Goal: Check status

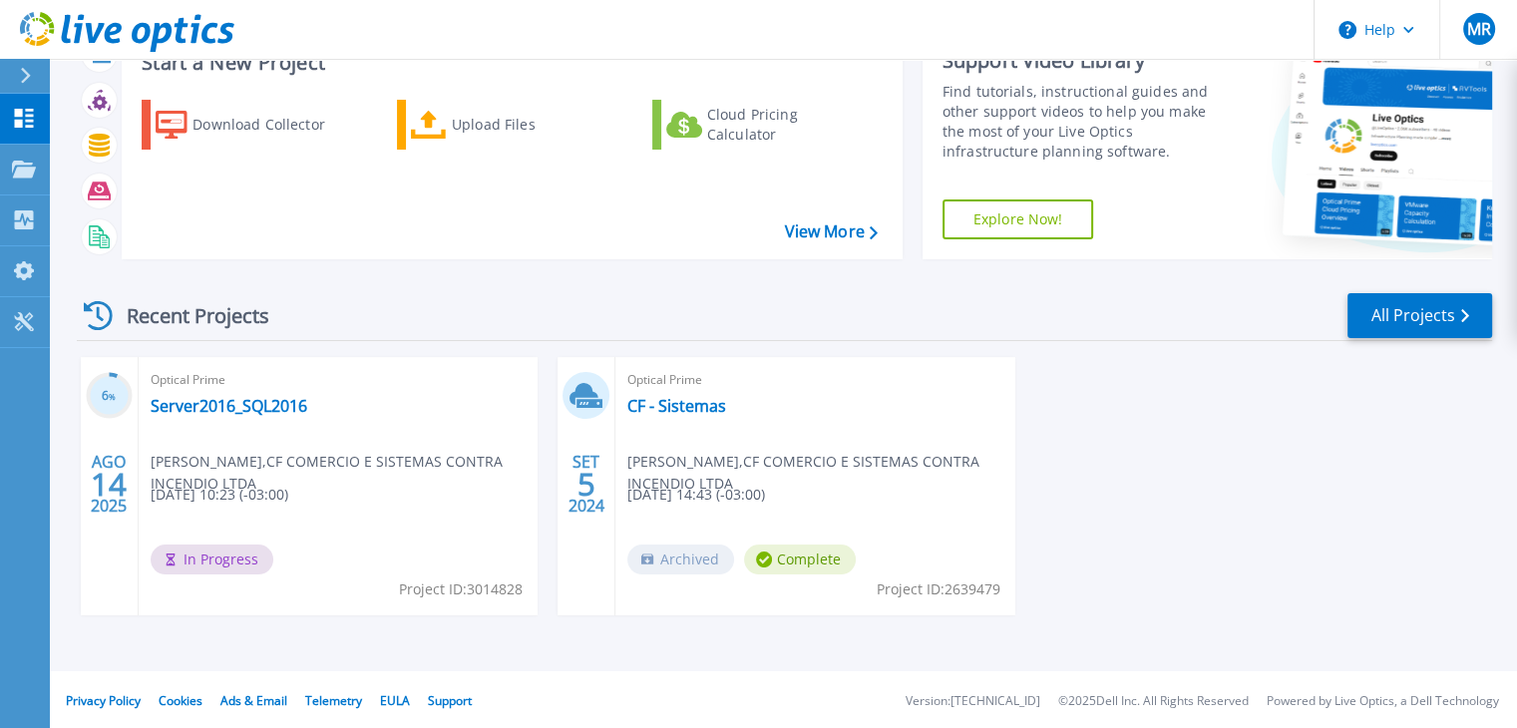
scroll to position [79, 0]
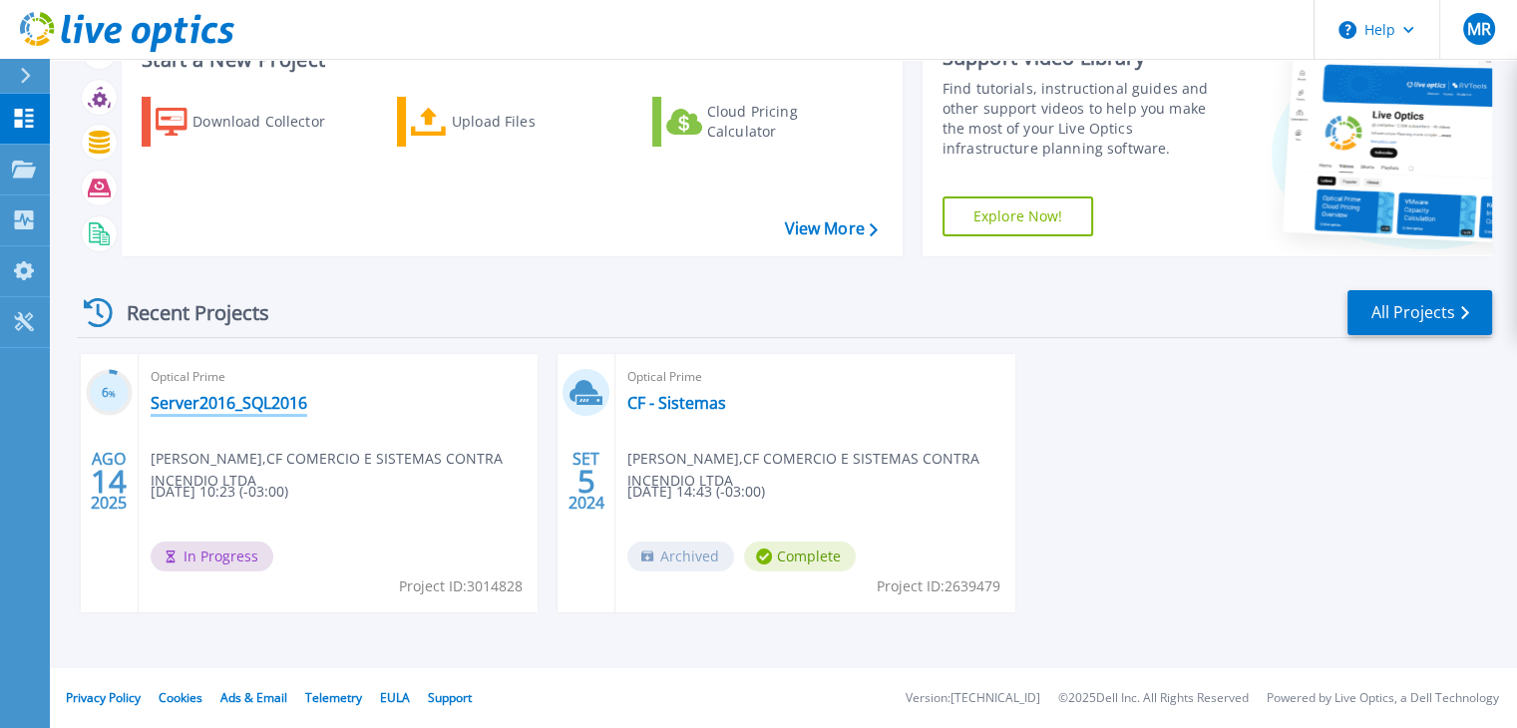
click at [210, 411] on link "Server2016_SQL2016" at bounding box center [229, 403] width 157 height 20
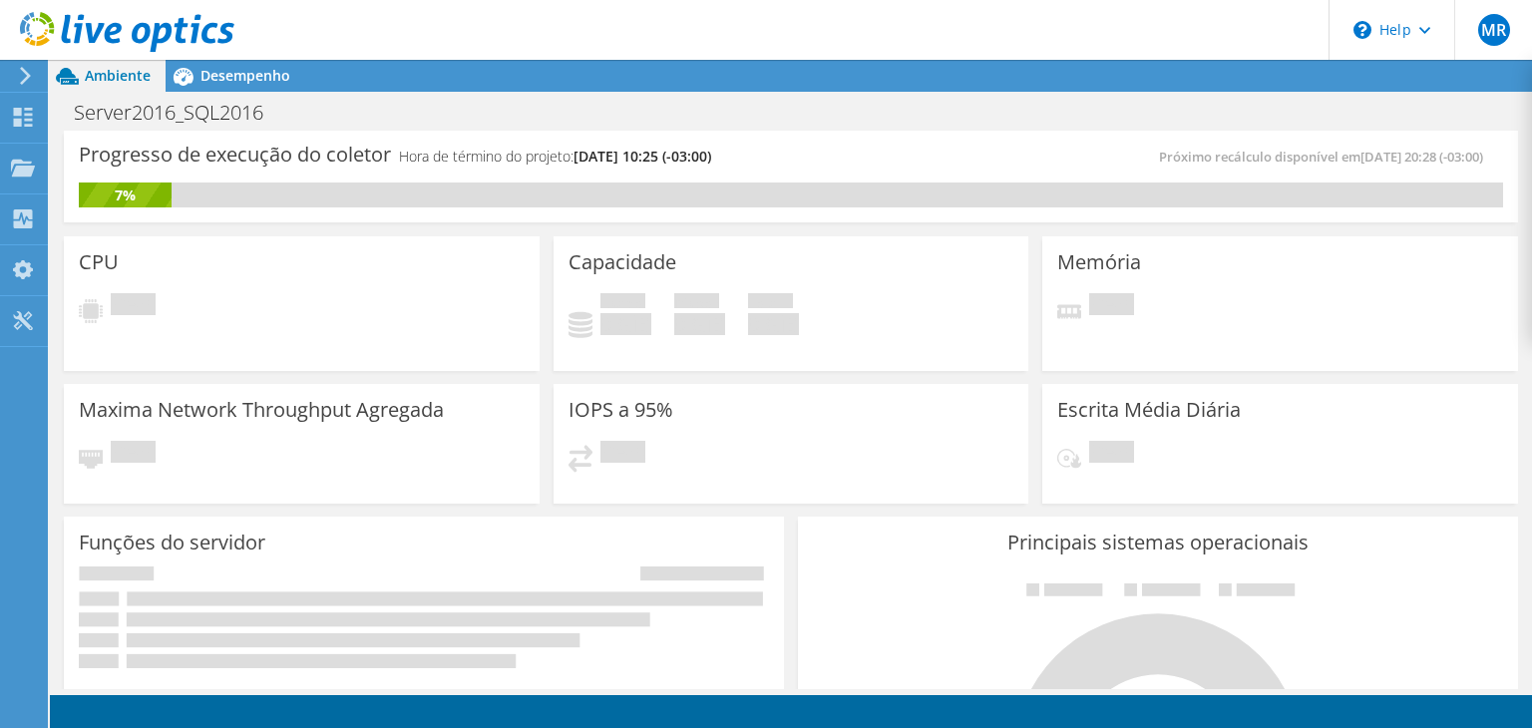
drag, startPoint x: 291, startPoint y: 264, endPoint x: 187, endPoint y: 287, distance: 107.2
click at [225, 280] on div "CPU Pendente" at bounding box center [302, 303] width 476 height 135
click at [187, 288] on div "CPU Pendente" at bounding box center [302, 303] width 476 height 135
click at [662, 156] on span "[DATE] 10:25 (-03:00)" at bounding box center [642, 156] width 138 height 19
click at [1141, 177] on div "Progresso de execução do coletor Hora de término do projeto: 08/16/2025, 10:25 …" at bounding box center [791, 164] width 1424 height 37
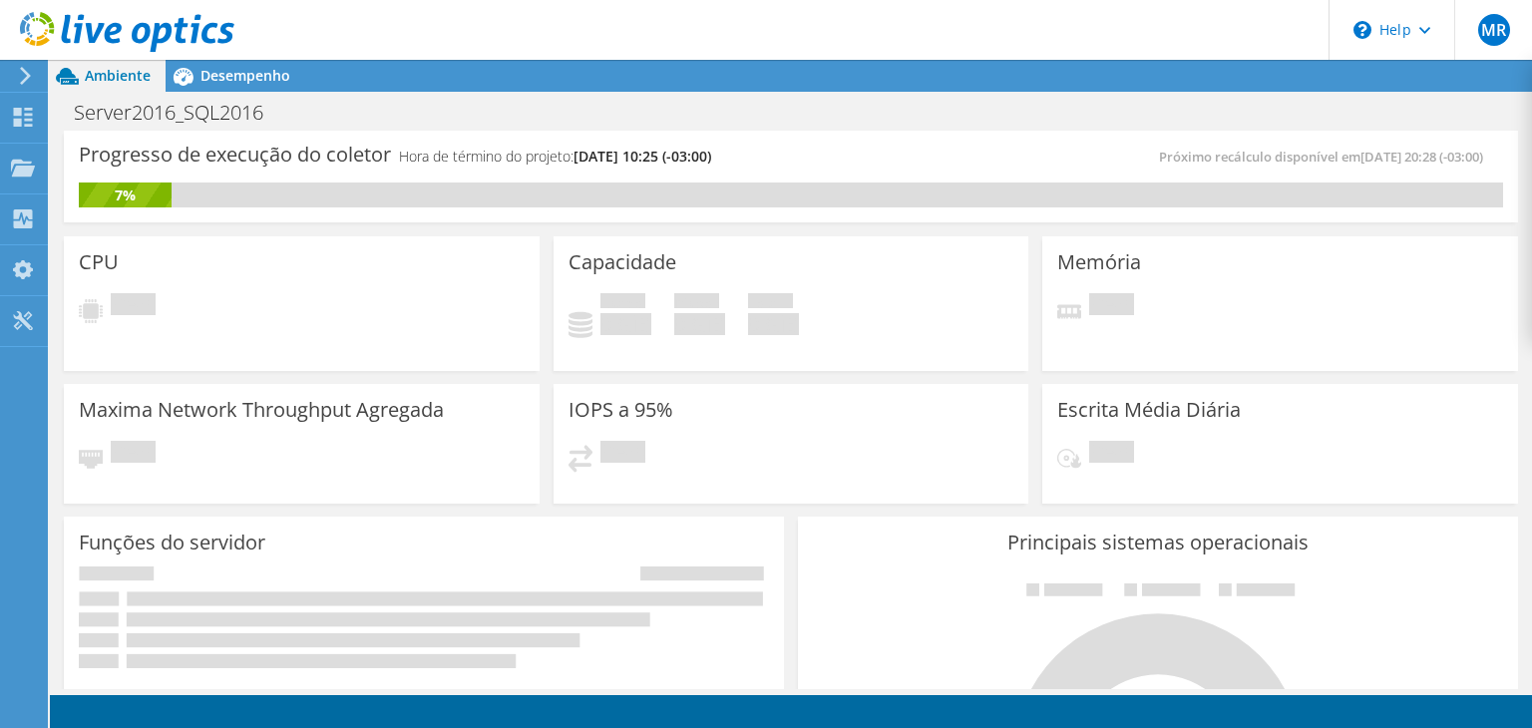
scroll to position [399, 0]
drag, startPoint x: 396, startPoint y: 152, endPoint x: 614, endPoint y: 158, distance: 218.5
click at [614, 158] on div "Progresso de execução do coletor Hora de término do projeto: 08/16/2025, 10:25 …" at bounding box center [435, 164] width 712 height 37
click at [202, 155] on h3 "Progresso de execução do coletor" at bounding box center [235, 155] width 312 height 0
click at [116, 276] on div "CPU Pendente" at bounding box center [302, 303] width 476 height 135
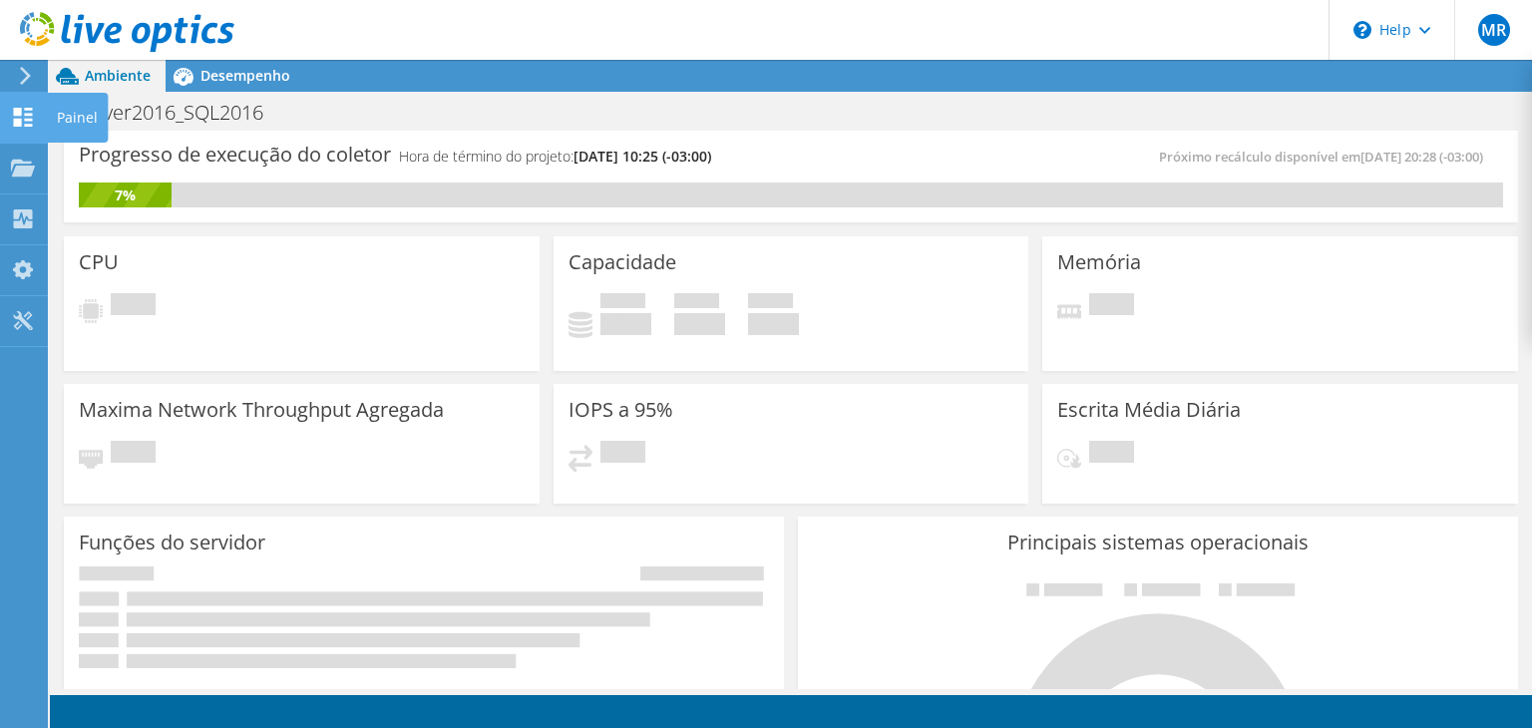
click at [54, 116] on div "Painel" at bounding box center [77, 118] width 61 height 50
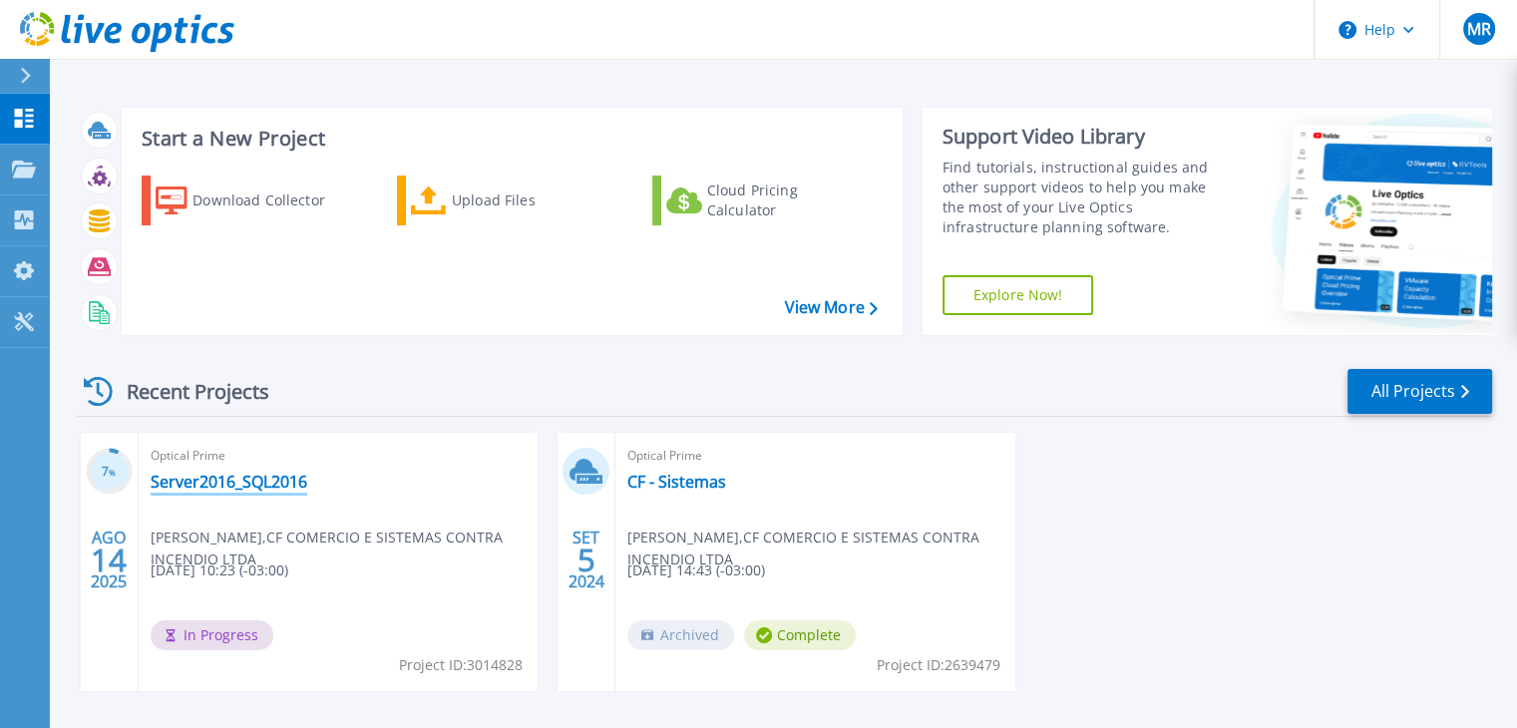
click at [219, 480] on link "Server2016_SQL2016" at bounding box center [229, 482] width 157 height 20
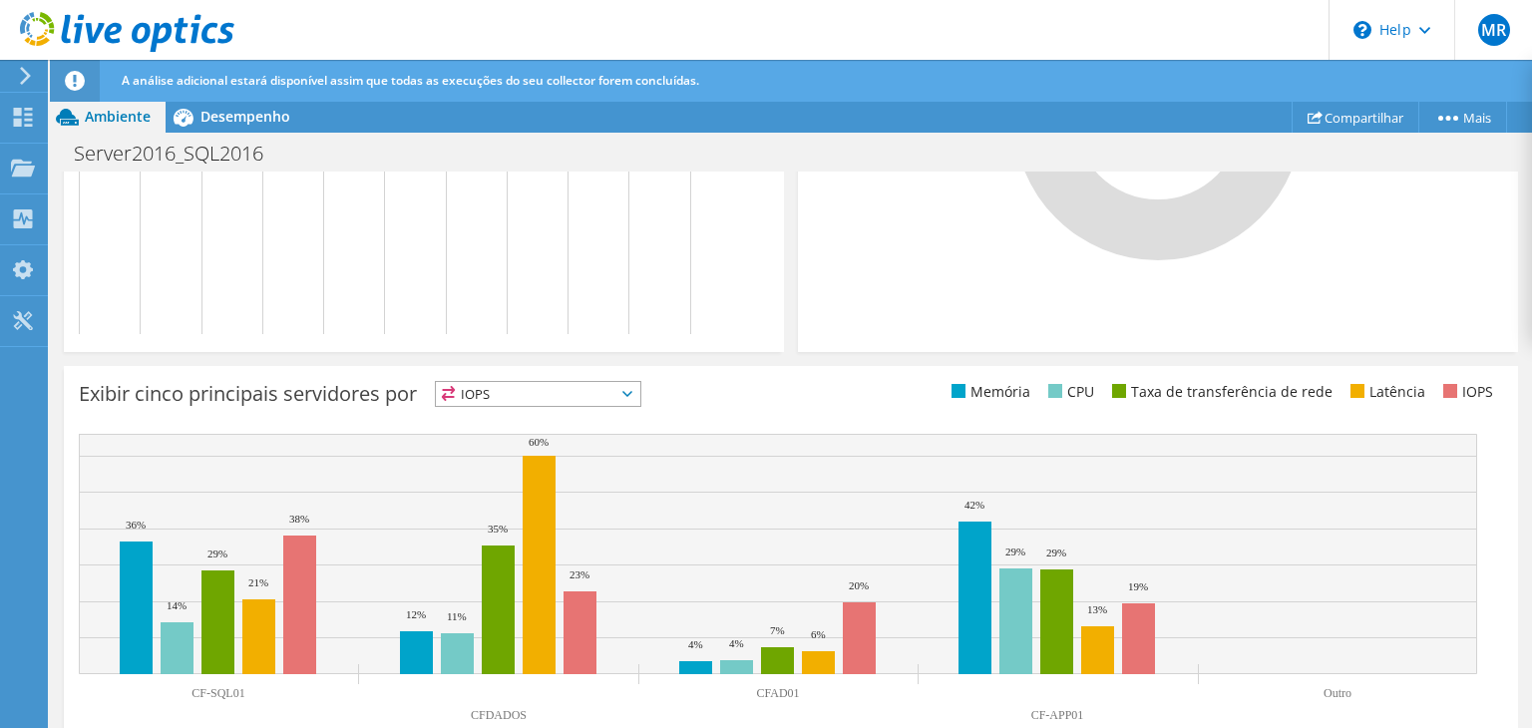
scroll to position [775, 0]
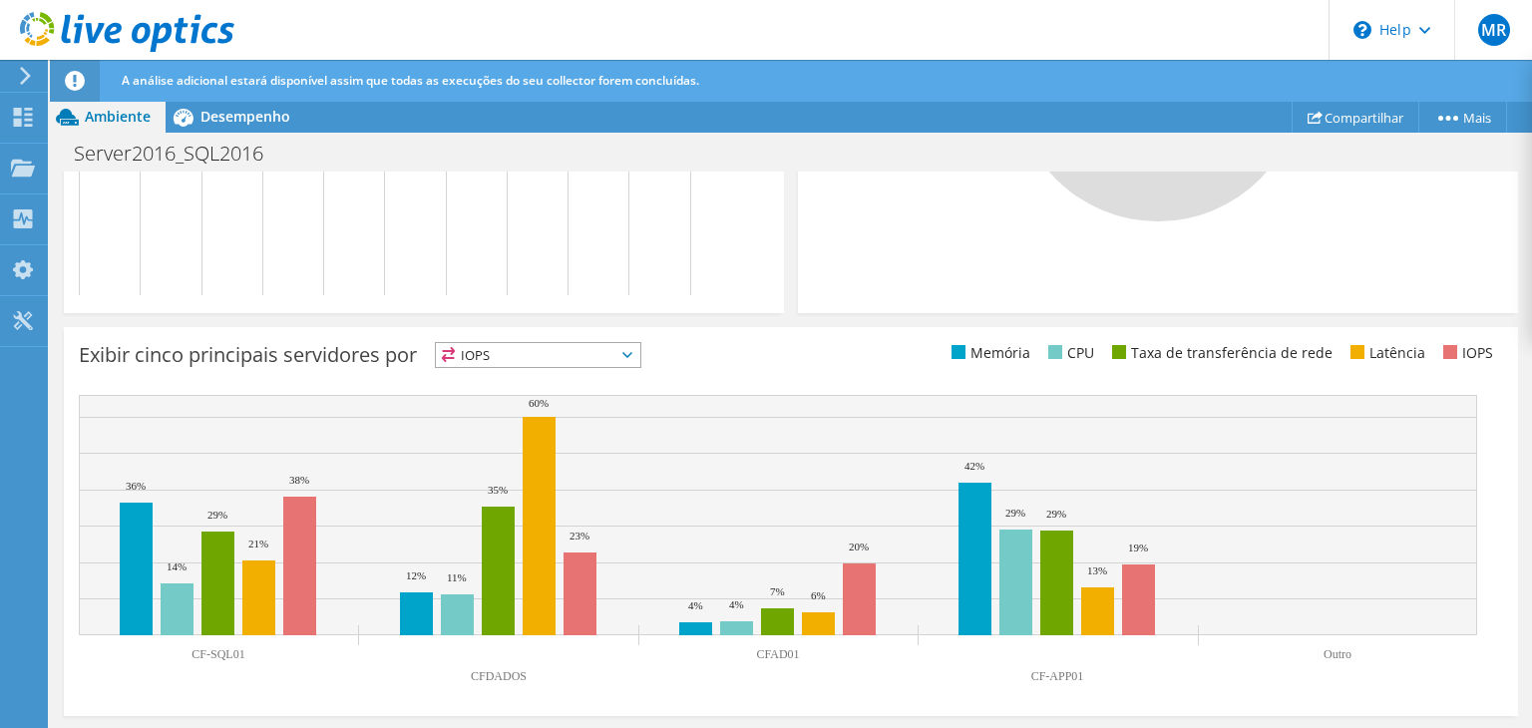
click at [632, 352] on icon at bounding box center [627, 355] width 10 height 6
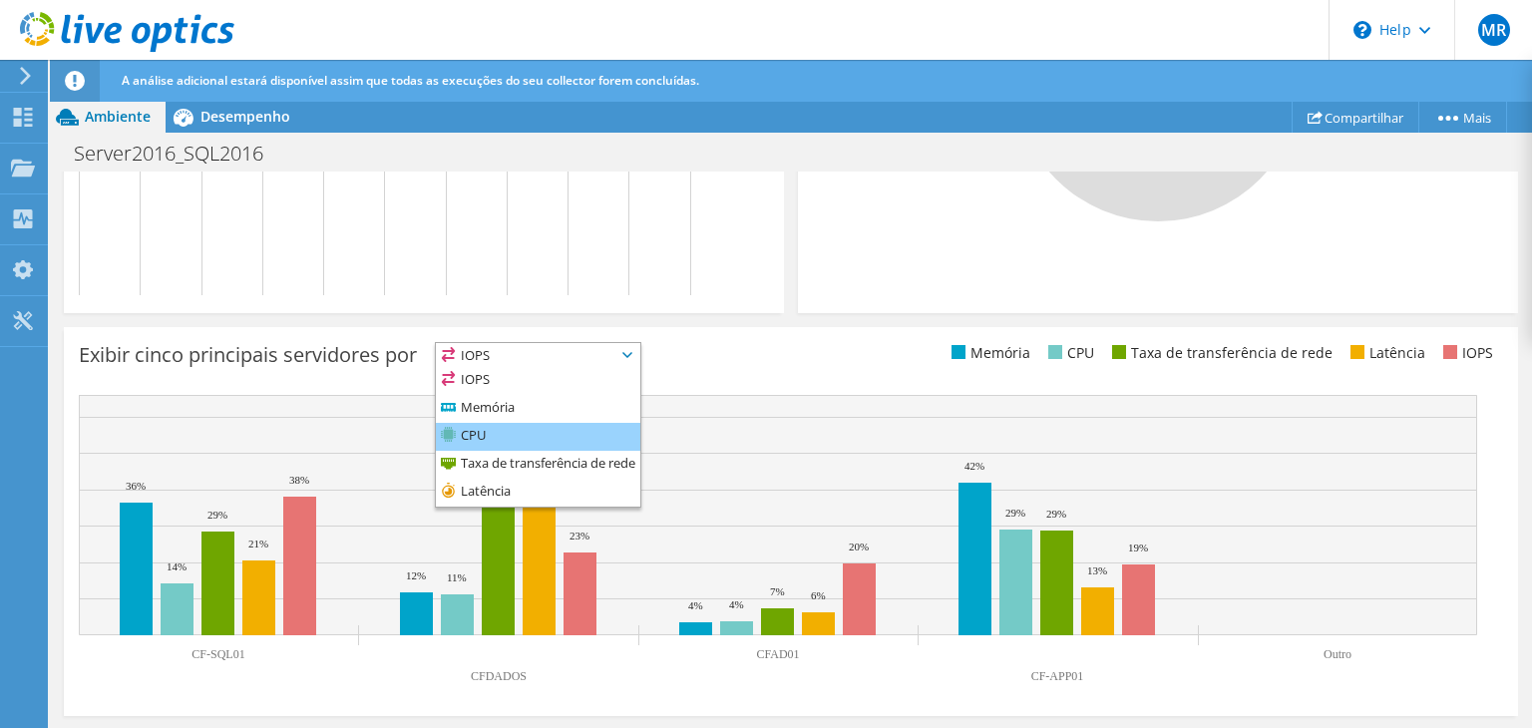
click at [523, 426] on li "CPU" at bounding box center [538, 437] width 204 height 28
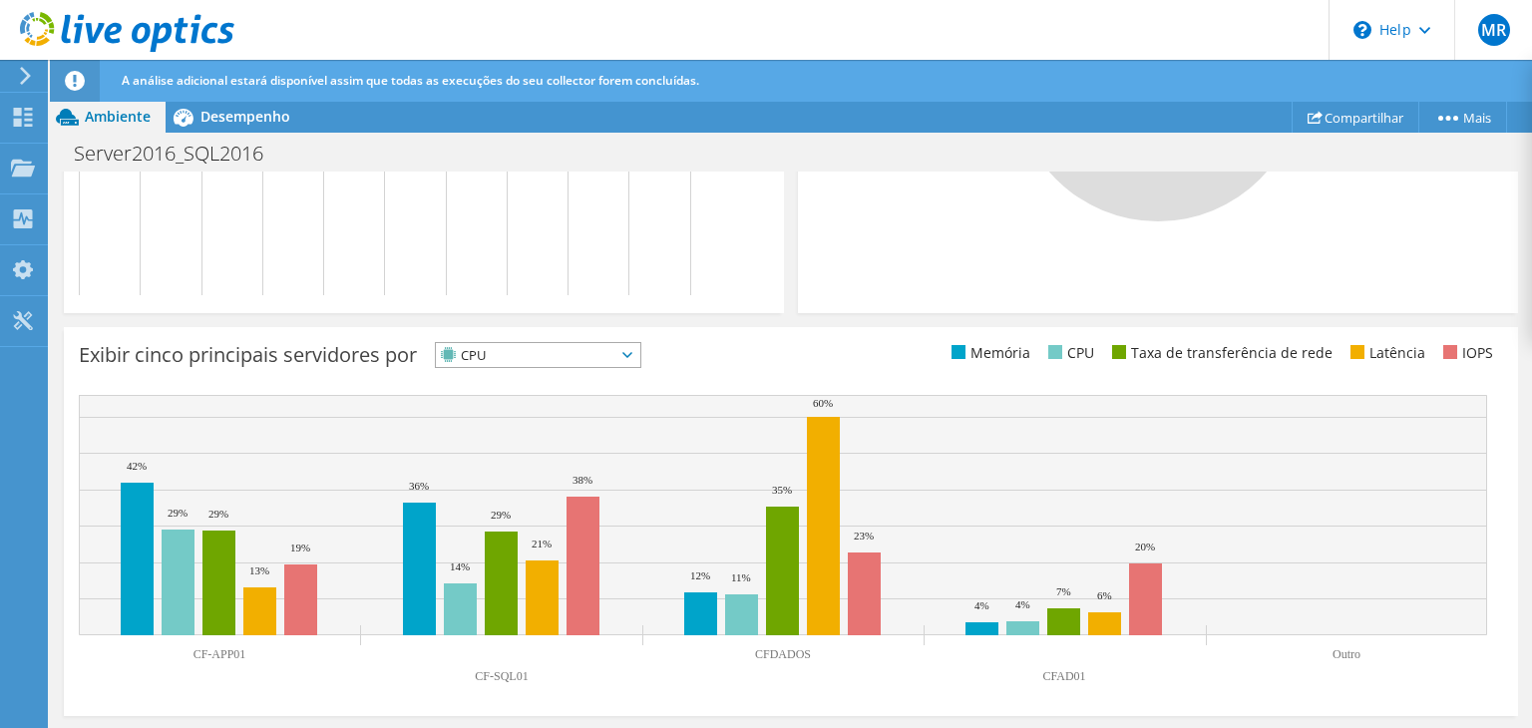
click at [640, 357] on span "CPU" at bounding box center [538, 355] width 204 height 24
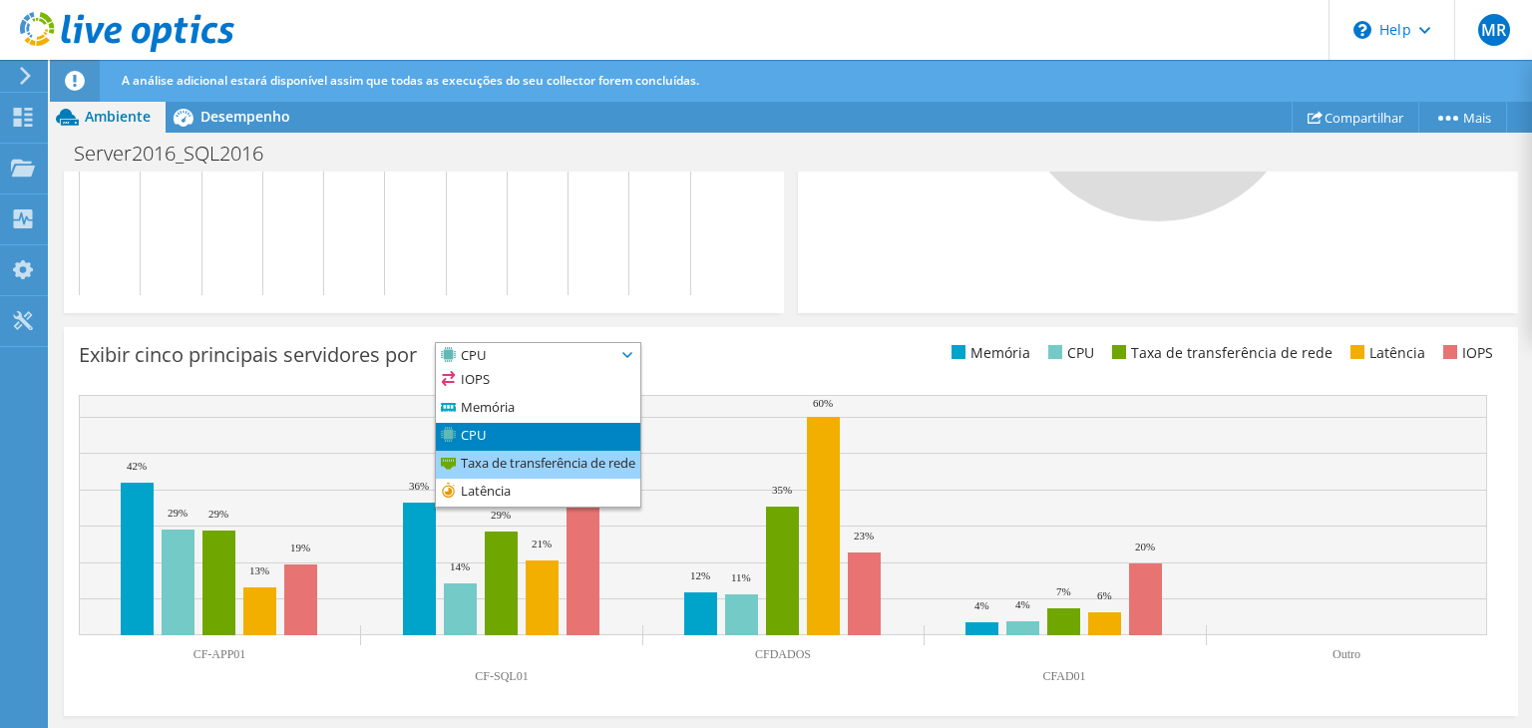
click at [539, 460] on li "Taxa de transferência de rede" at bounding box center [538, 465] width 204 height 28
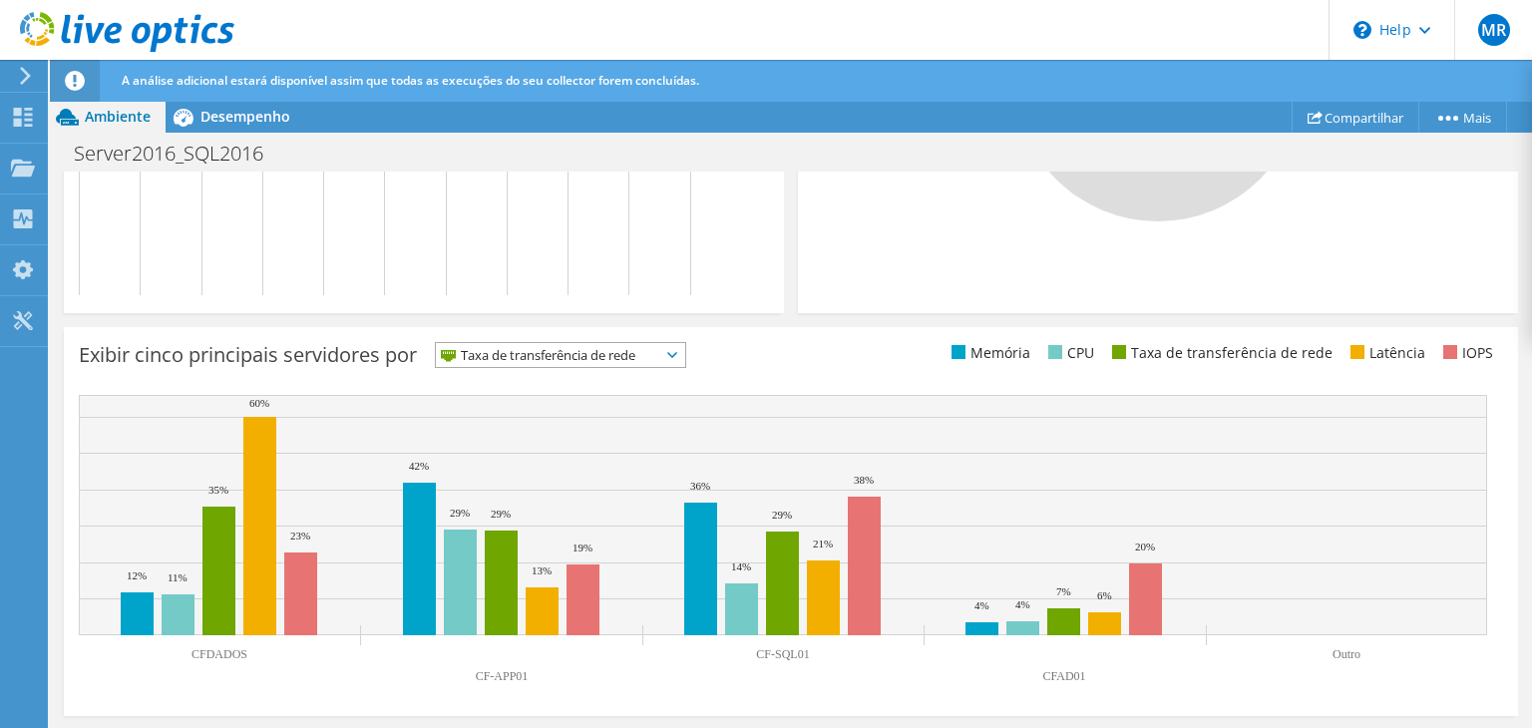
click at [660, 356] on span "Taxa de transferência de rede" at bounding box center [548, 355] width 224 height 24
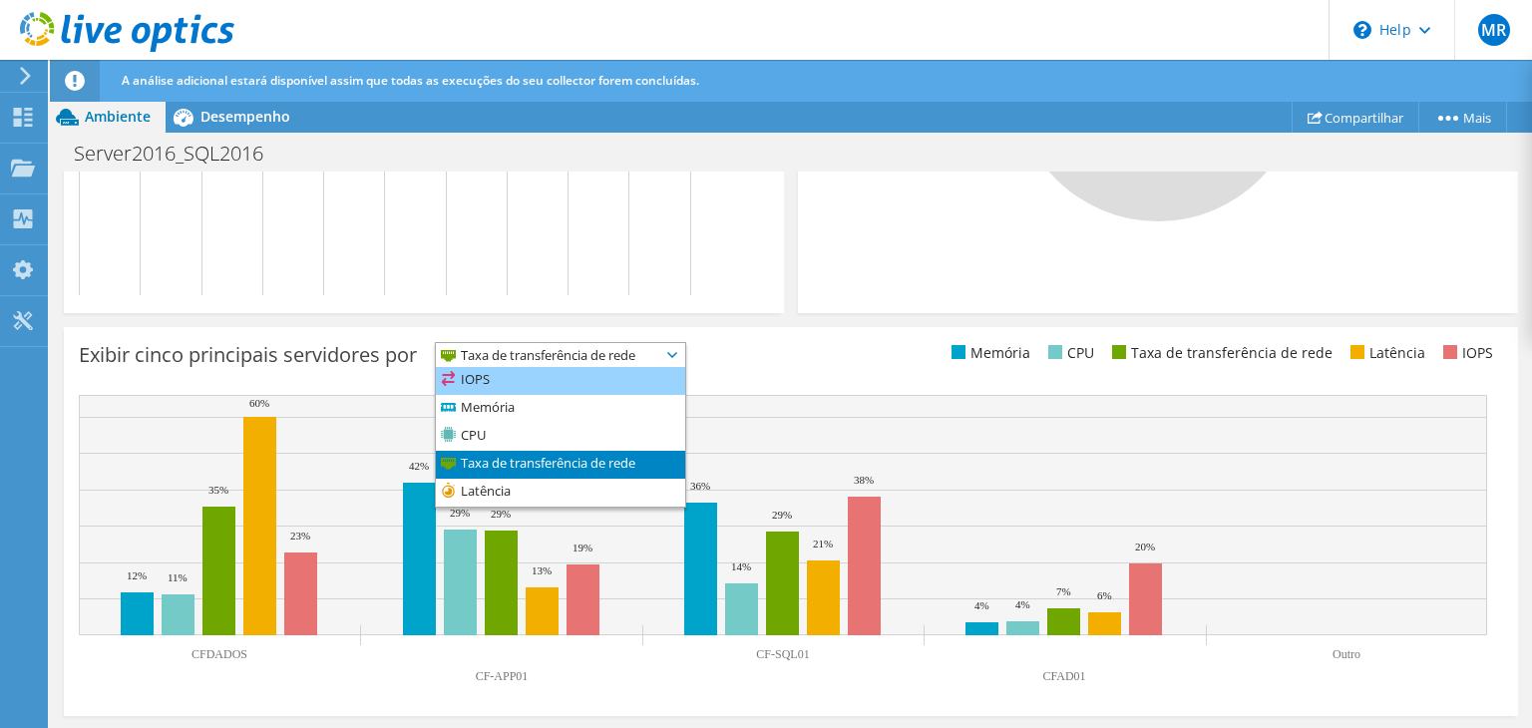
click at [577, 382] on li "IOPS" at bounding box center [560, 381] width 249 height 28
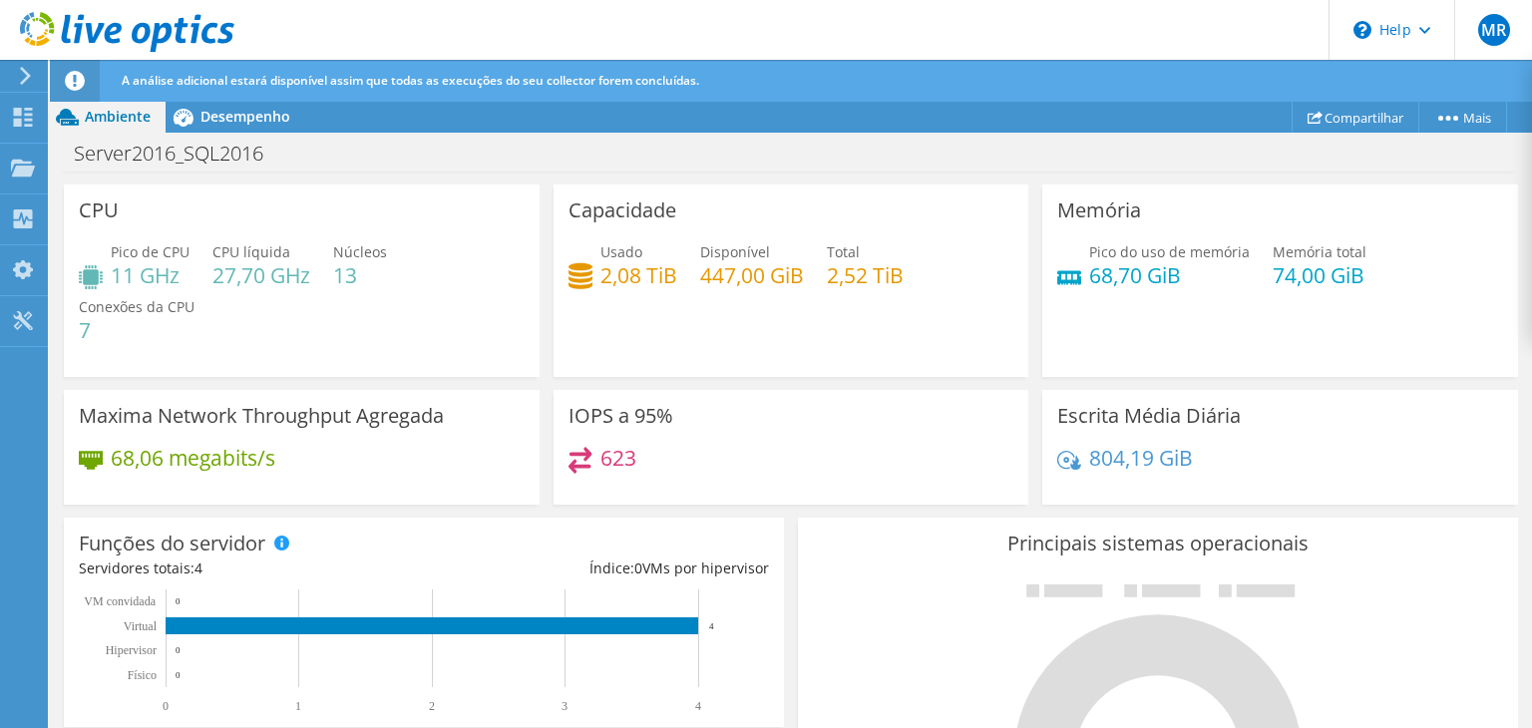
scroll to position [0, 0]
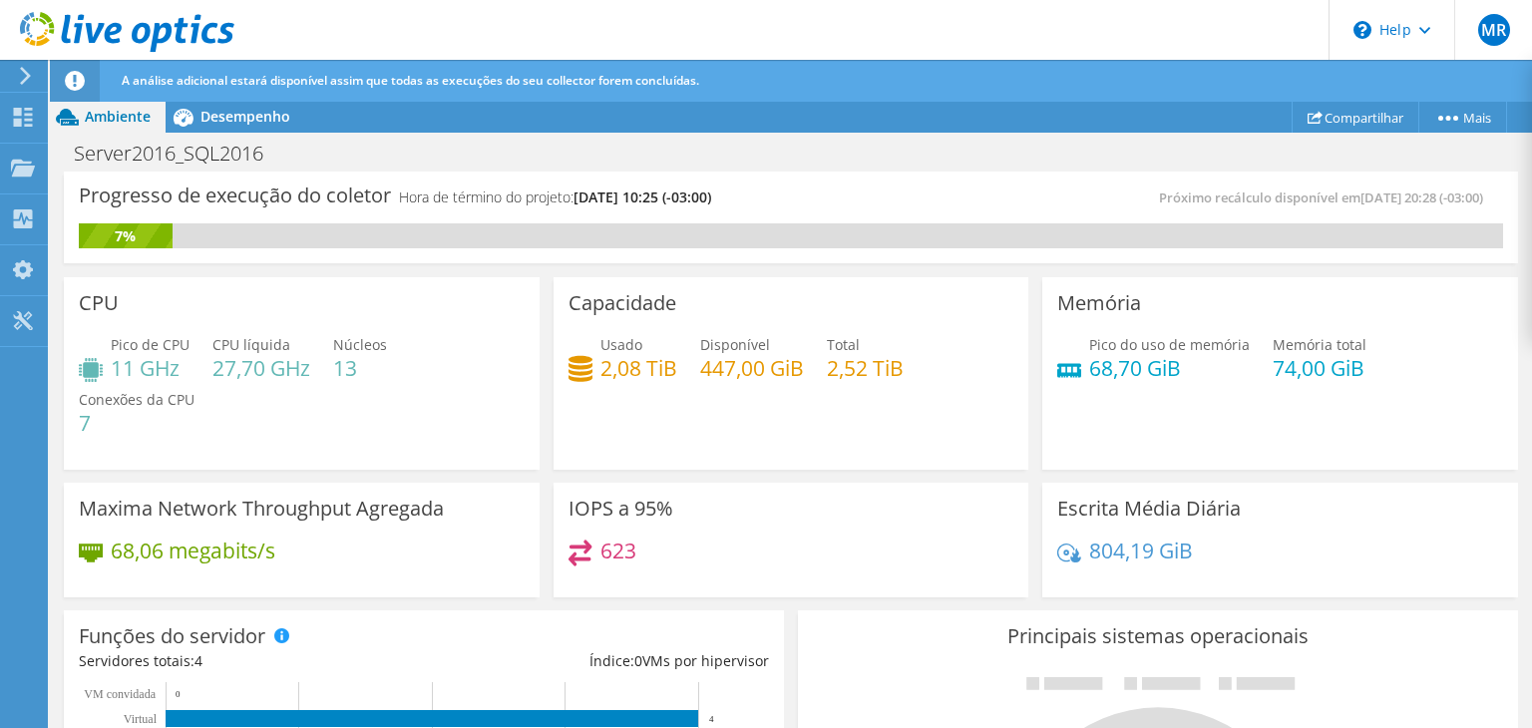
click at [208, 370] on div "Pico de CPU 11 GHz CPU líquida 27,70 GHz Núcleos 13 Conexões da CPU 7" at bounding box center [302, 394] width 446 height 120
click at [255, 121] on span "Desempenho" at bounding box center [245, 116] width 90 height 19
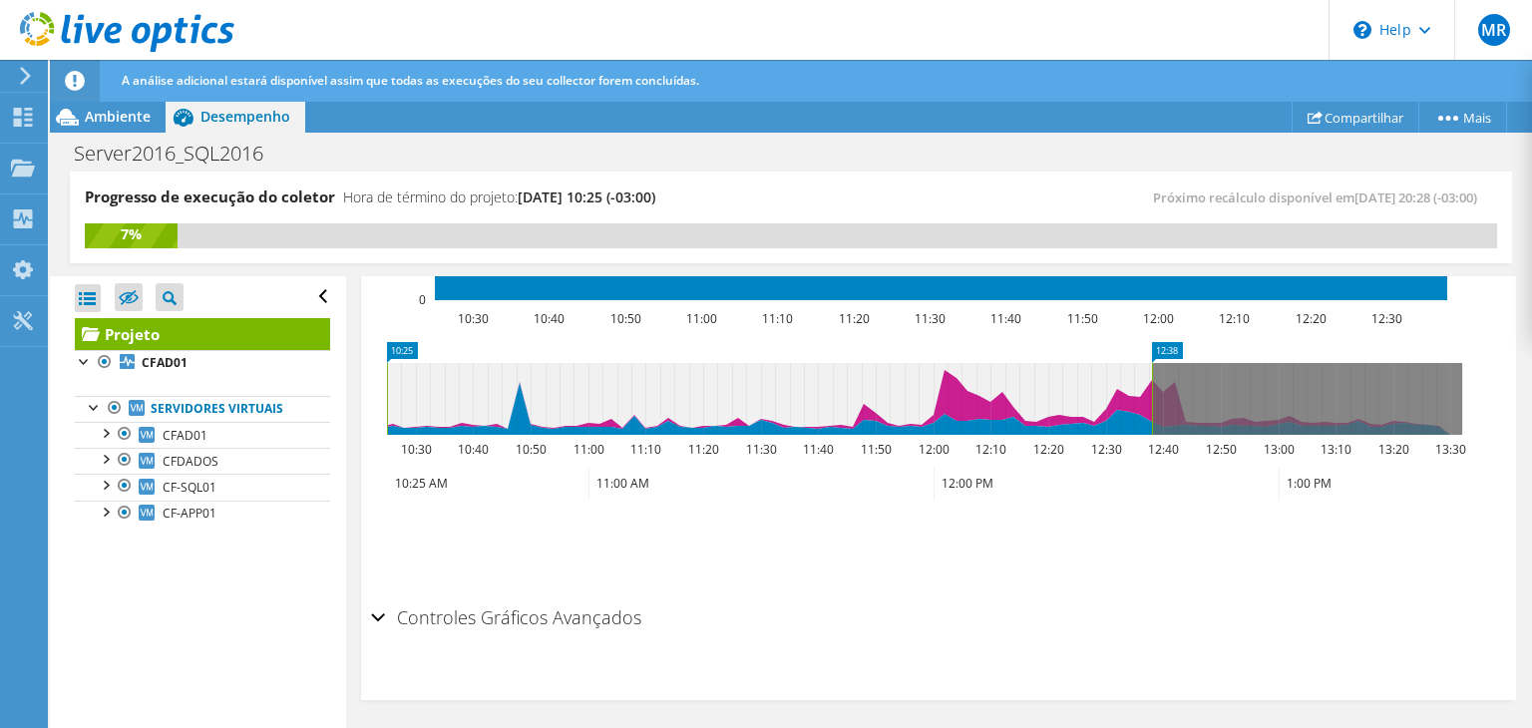
click at [525, 411] on icon at bounding box center [769, 399] width 765 height 72
click at [974, 405] on icon at bounding box center [769, 399] width 765 height 72
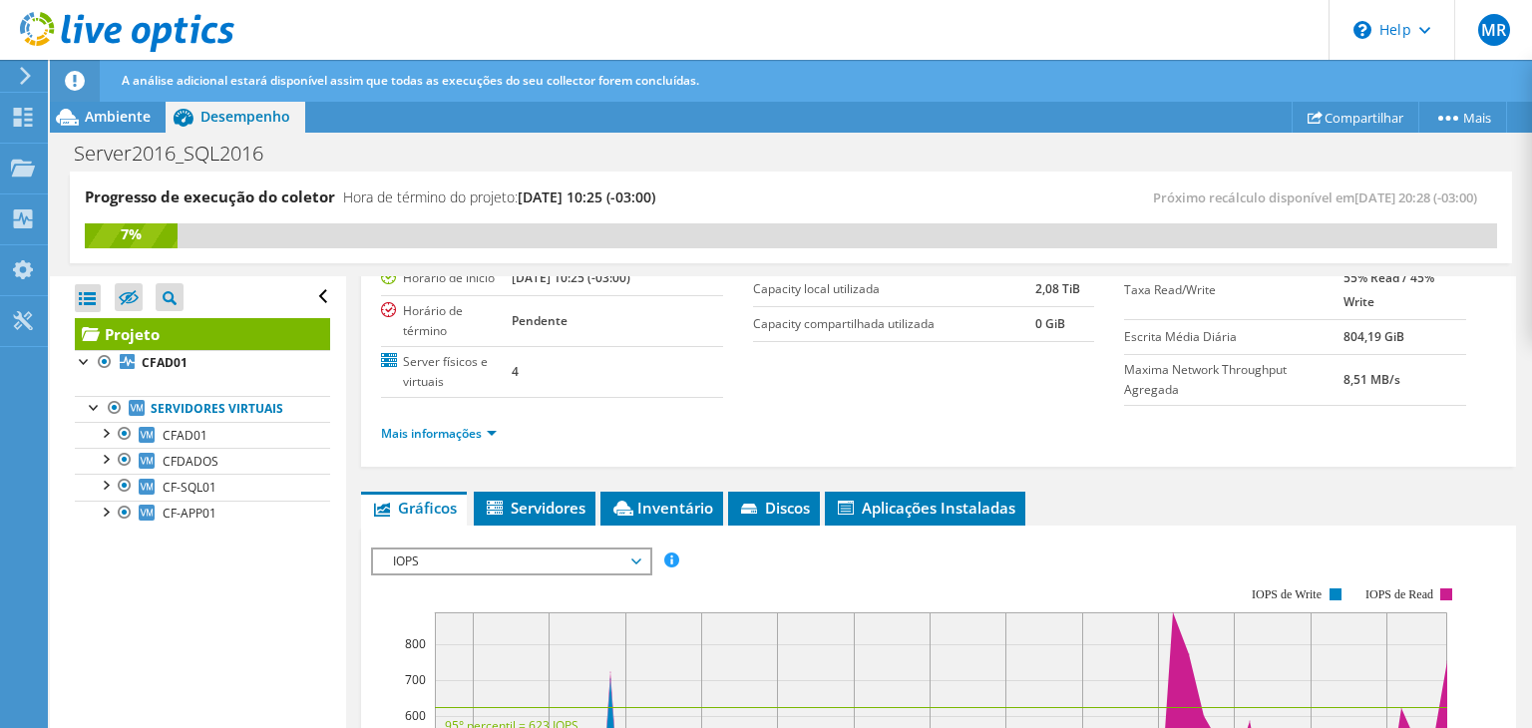
scroll to position [199, 0]
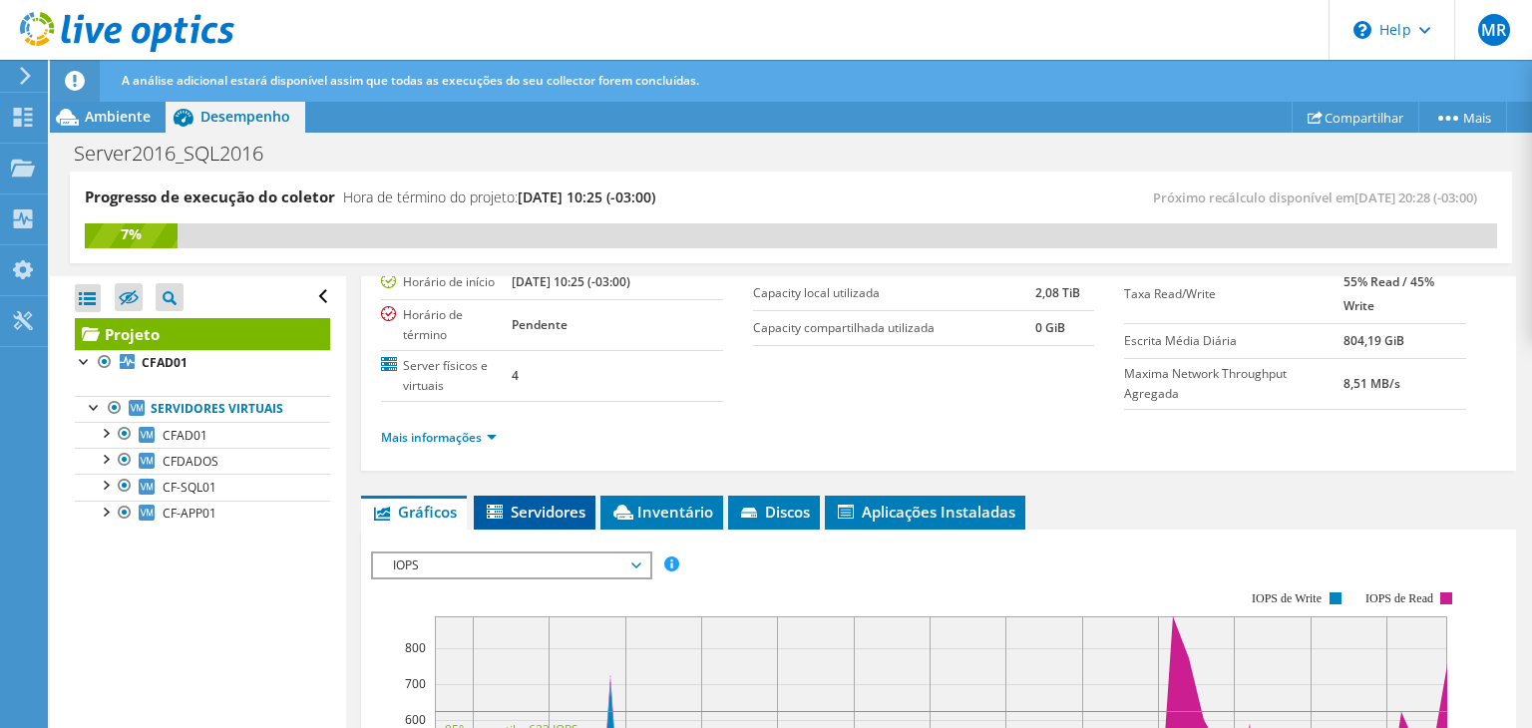
click at [548, 504] on span "Servidores" at bounding box center [535, 512] width 102 height 20
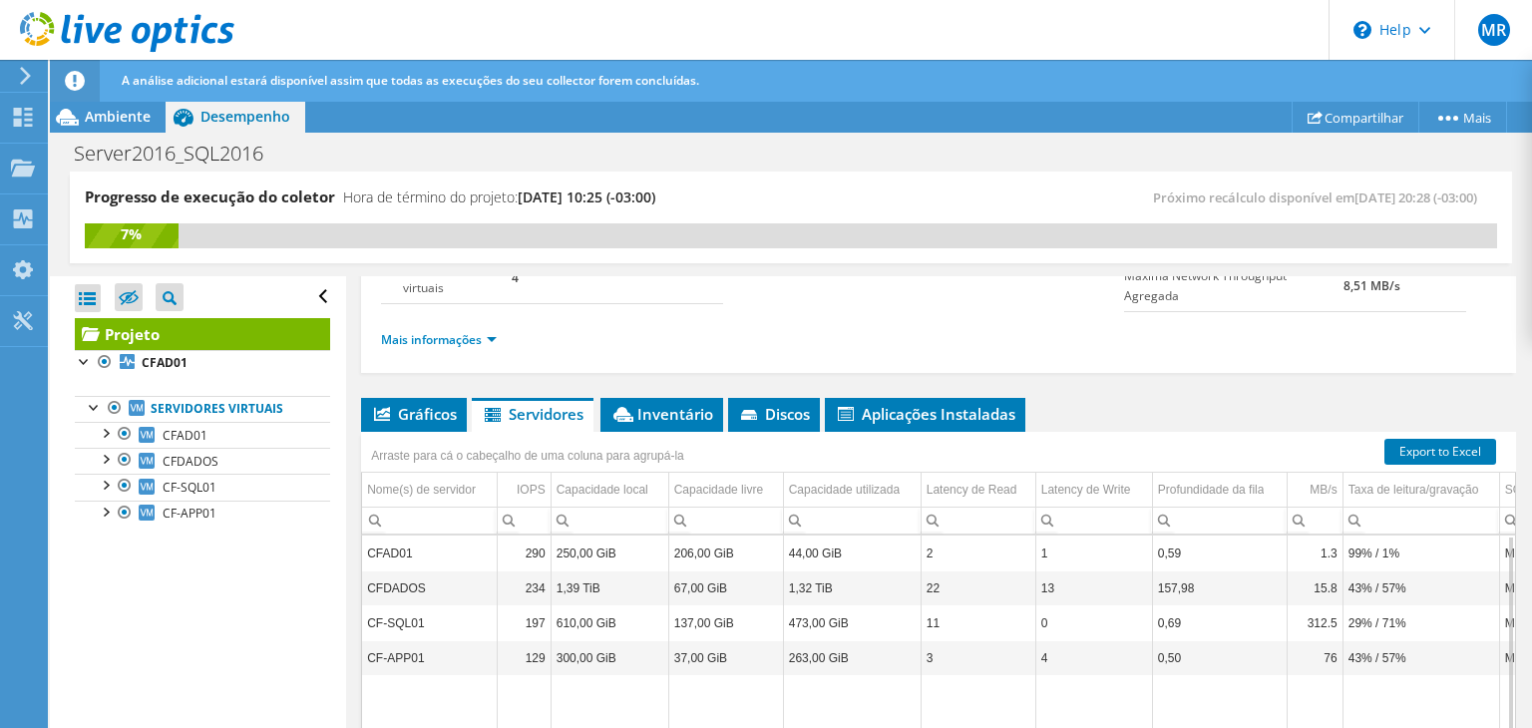
scroll to position [296, 0]
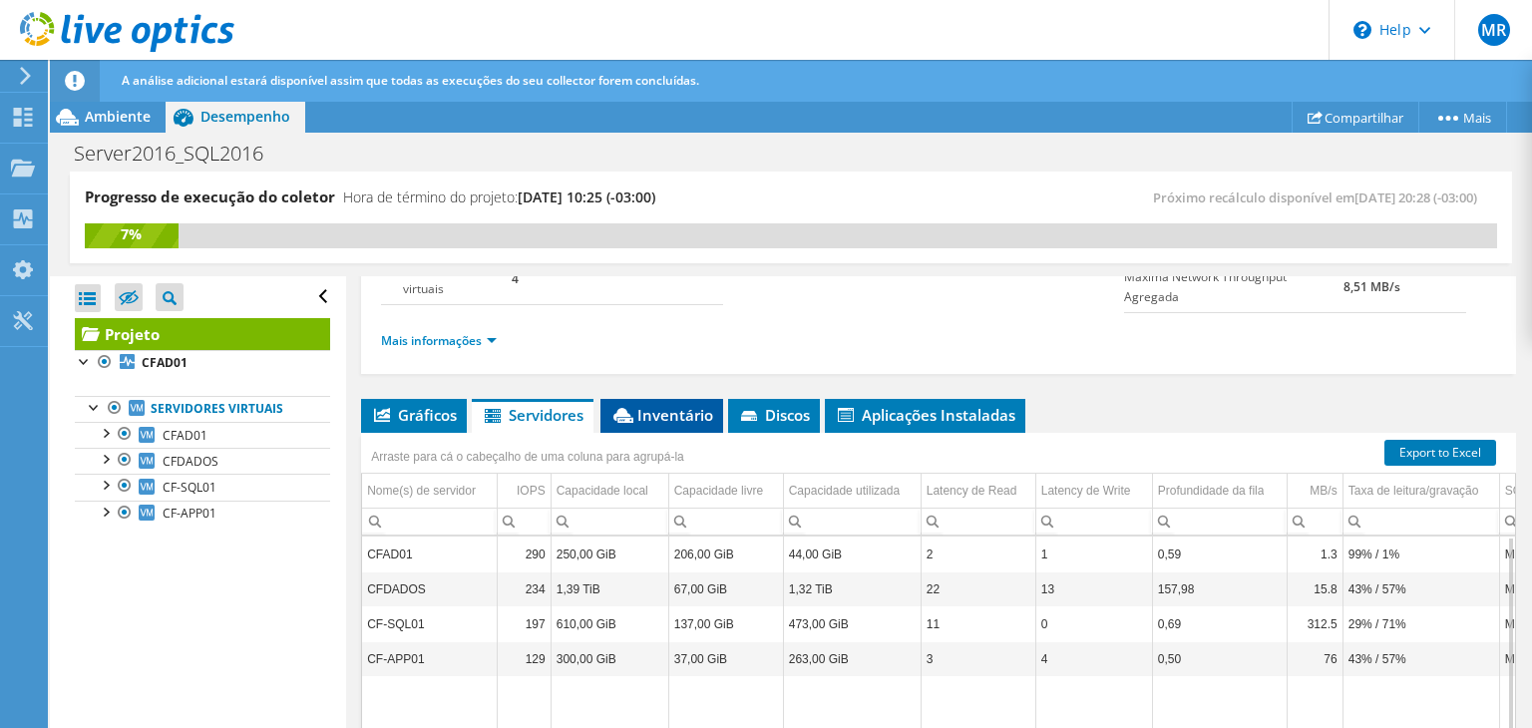
click at [673, 420] on li "Inventário" at bounding box center [661, 416] width 123 height 34
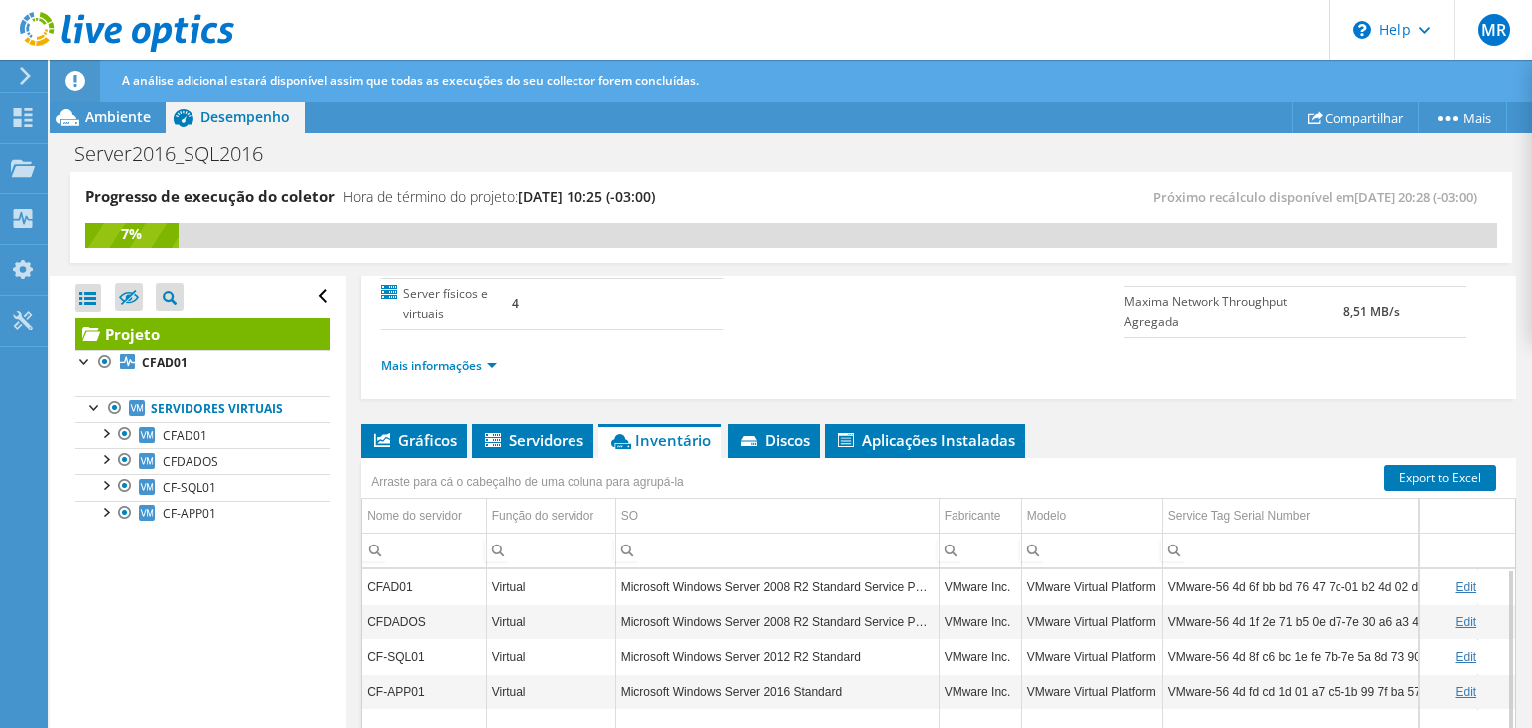
scroll to position [196, 0]
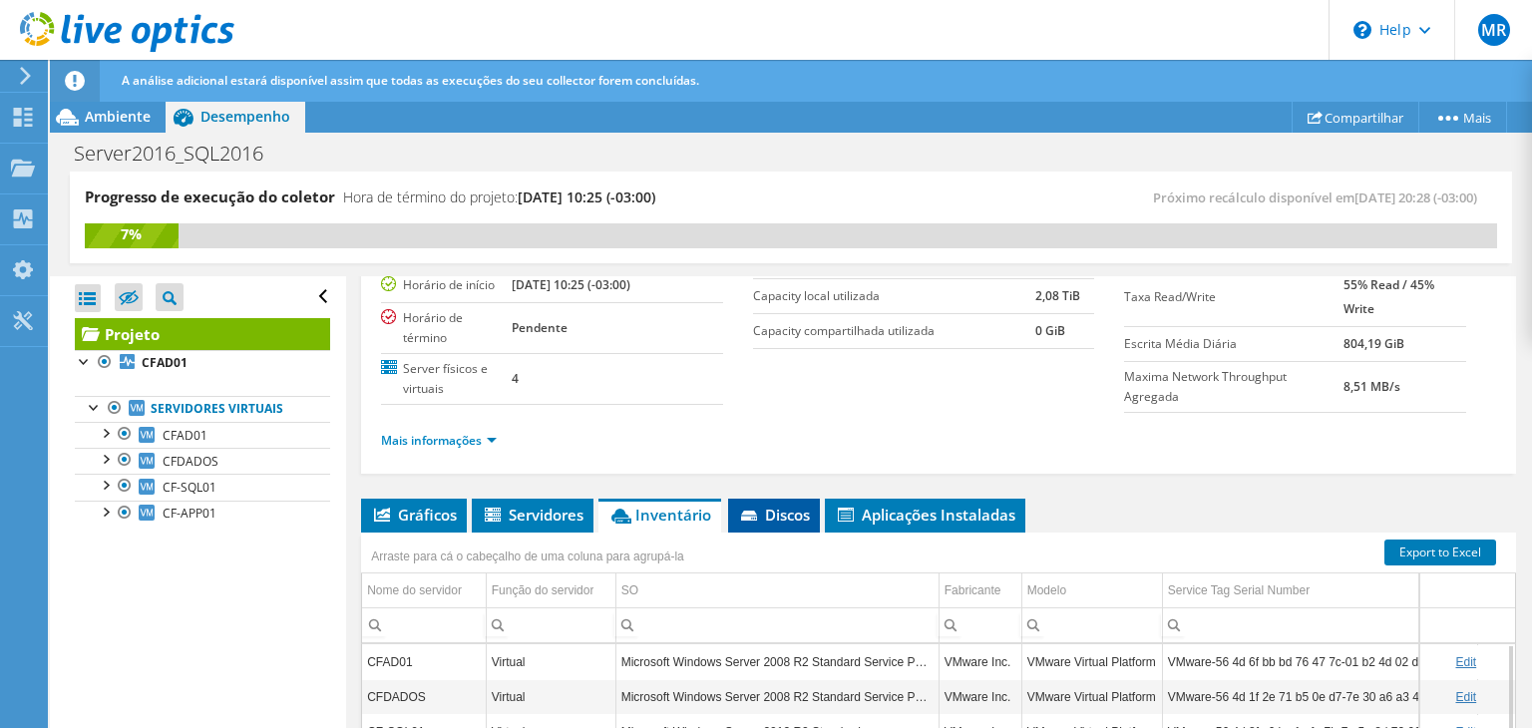
click at [791, 509] on span "Discos" at bounding box center [774, 515] width 72 height 20
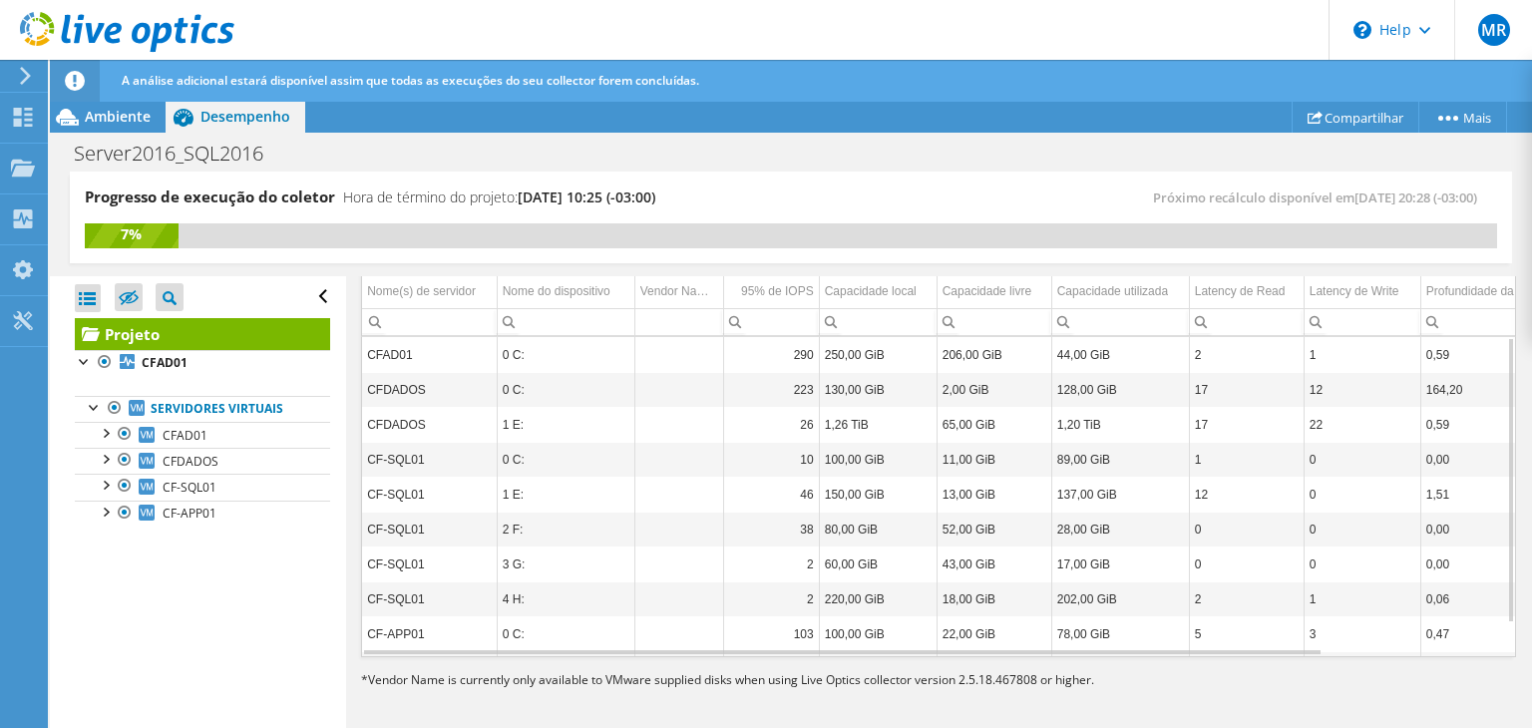
scroll to position [0, 0]
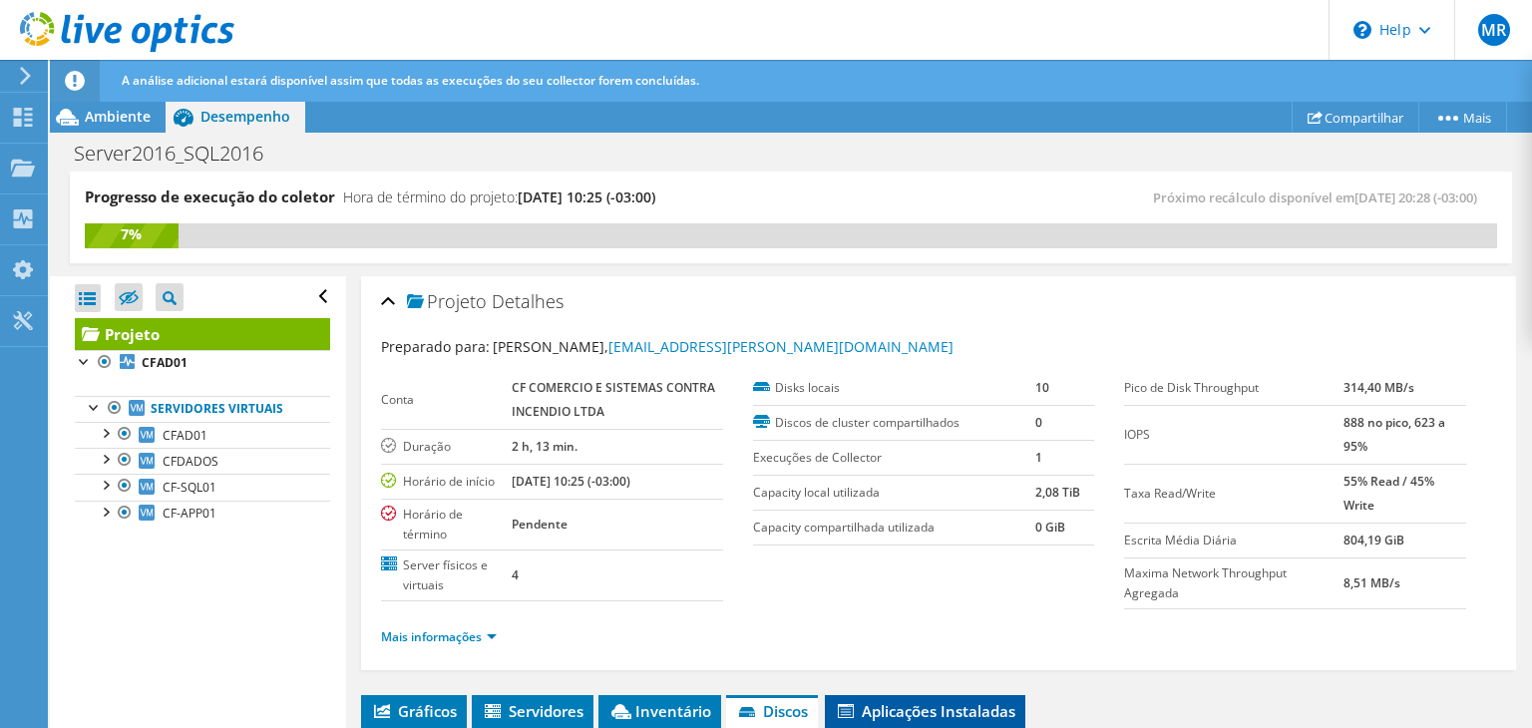
click at [938, 704] on span "Aplicações Instaladas" at bounding box center [925, 711] width 181 height 20
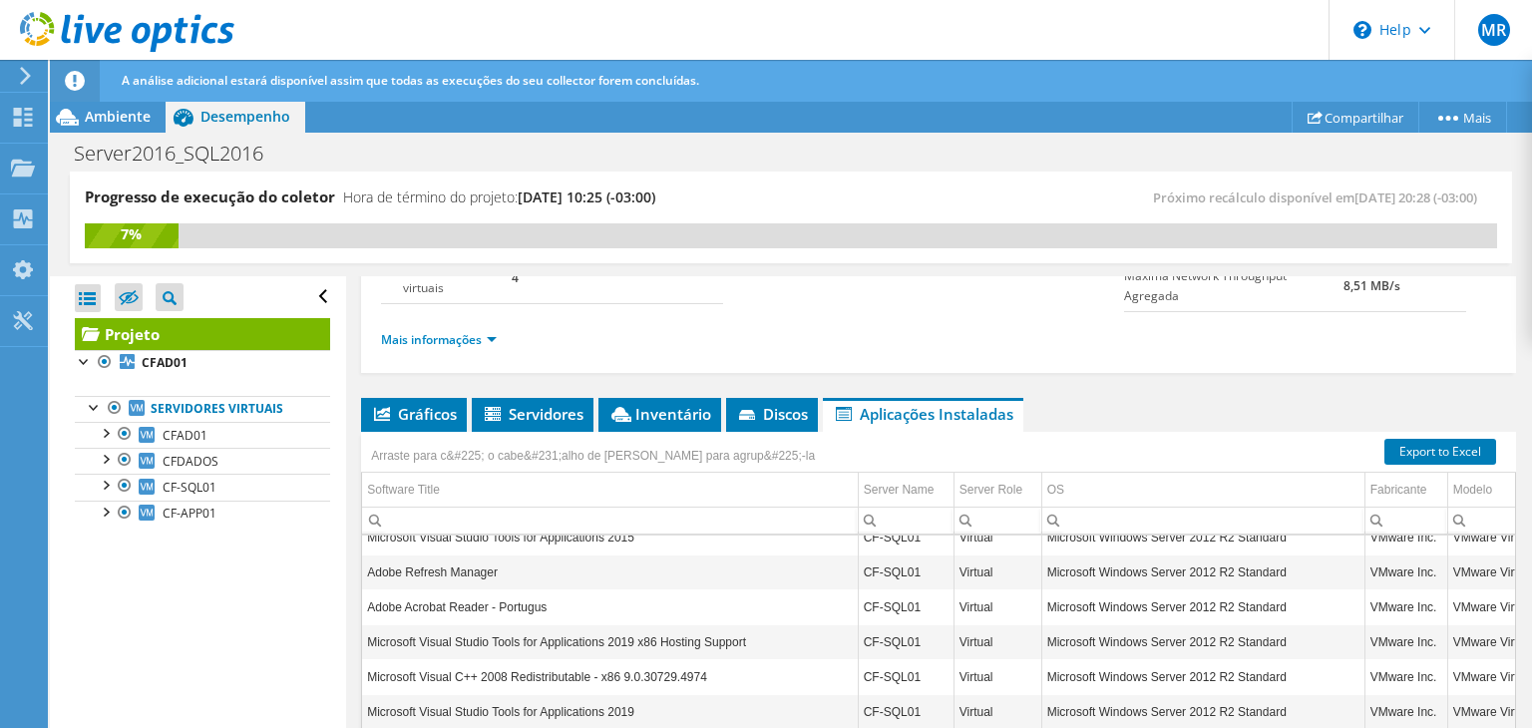
scroll to position [299, 0]
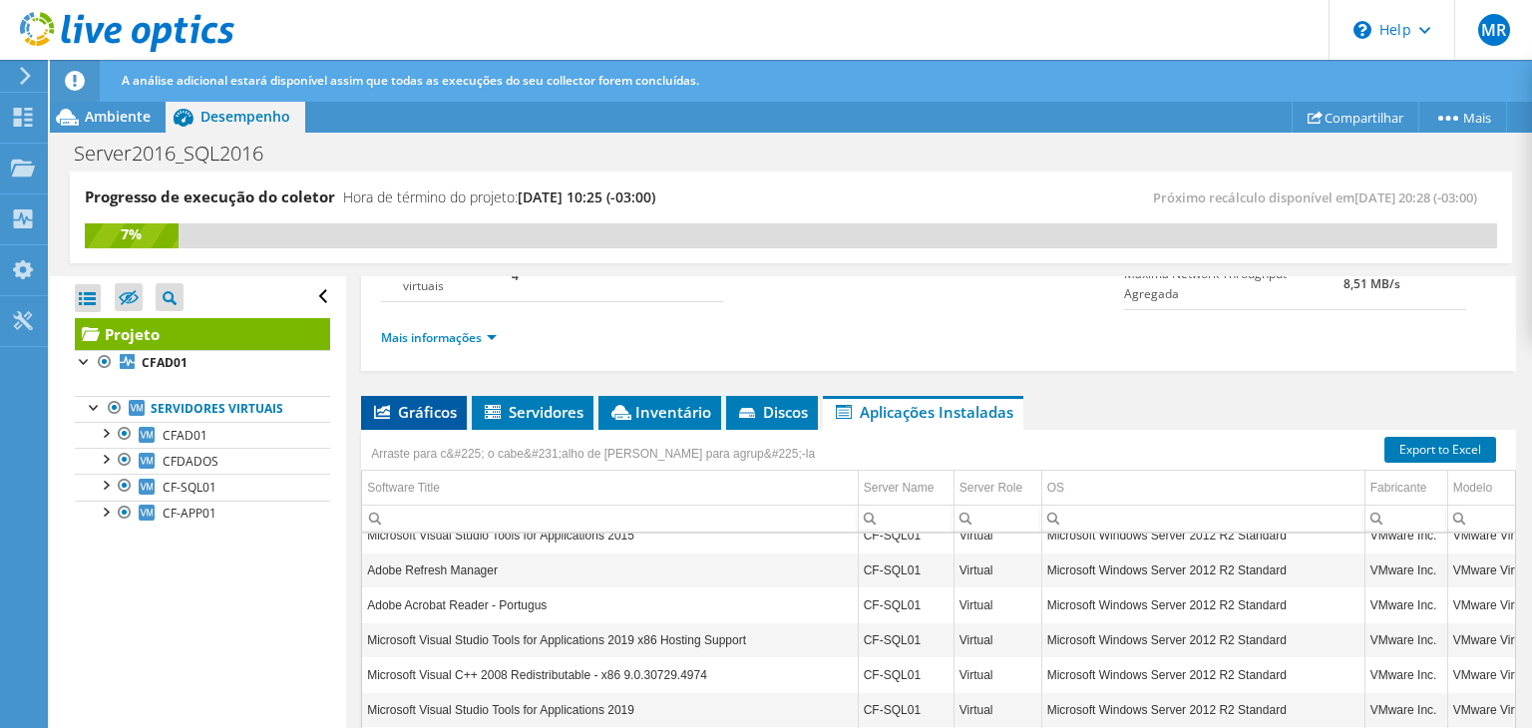
click at [426, 413] on span "Gráficos" at bounding box center [414, 412] width 86 height 20
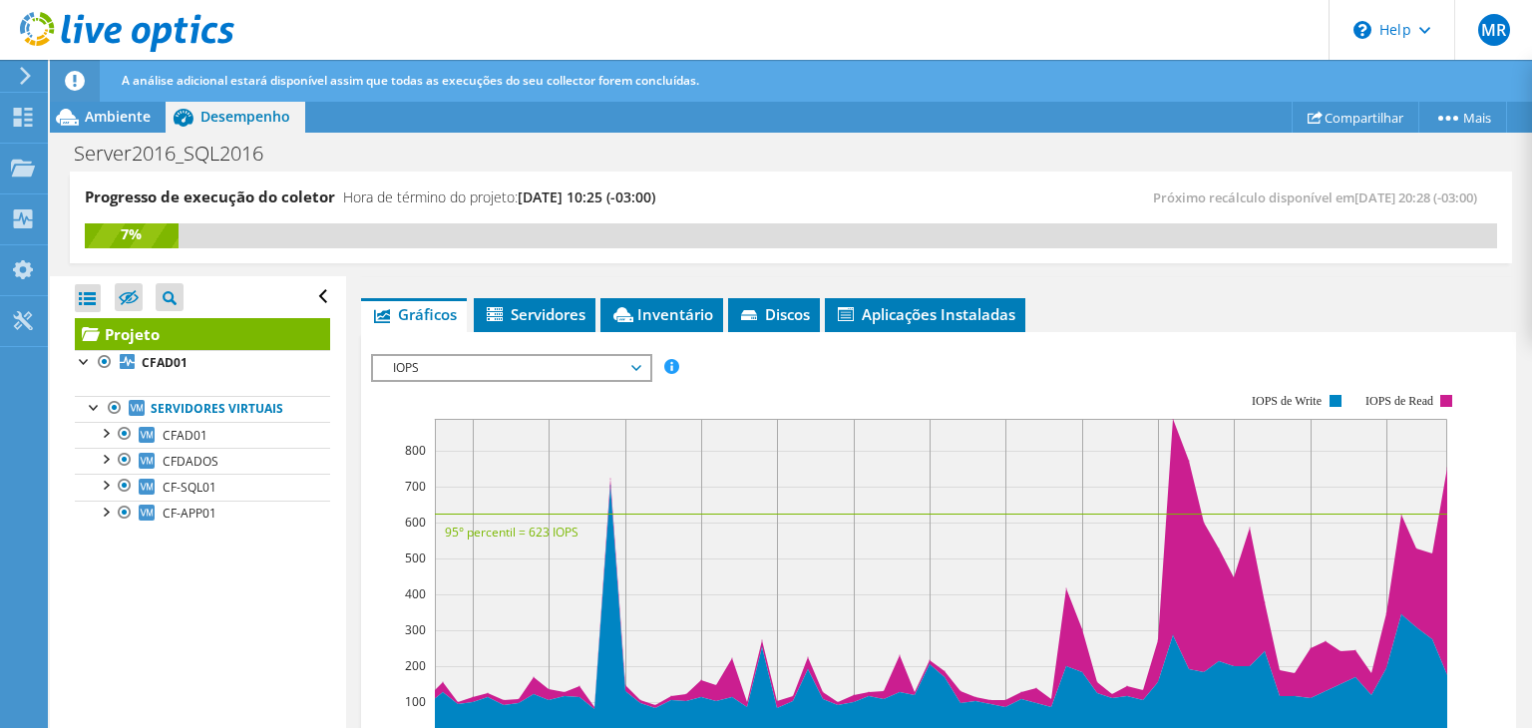
scroll to position [399, 0]
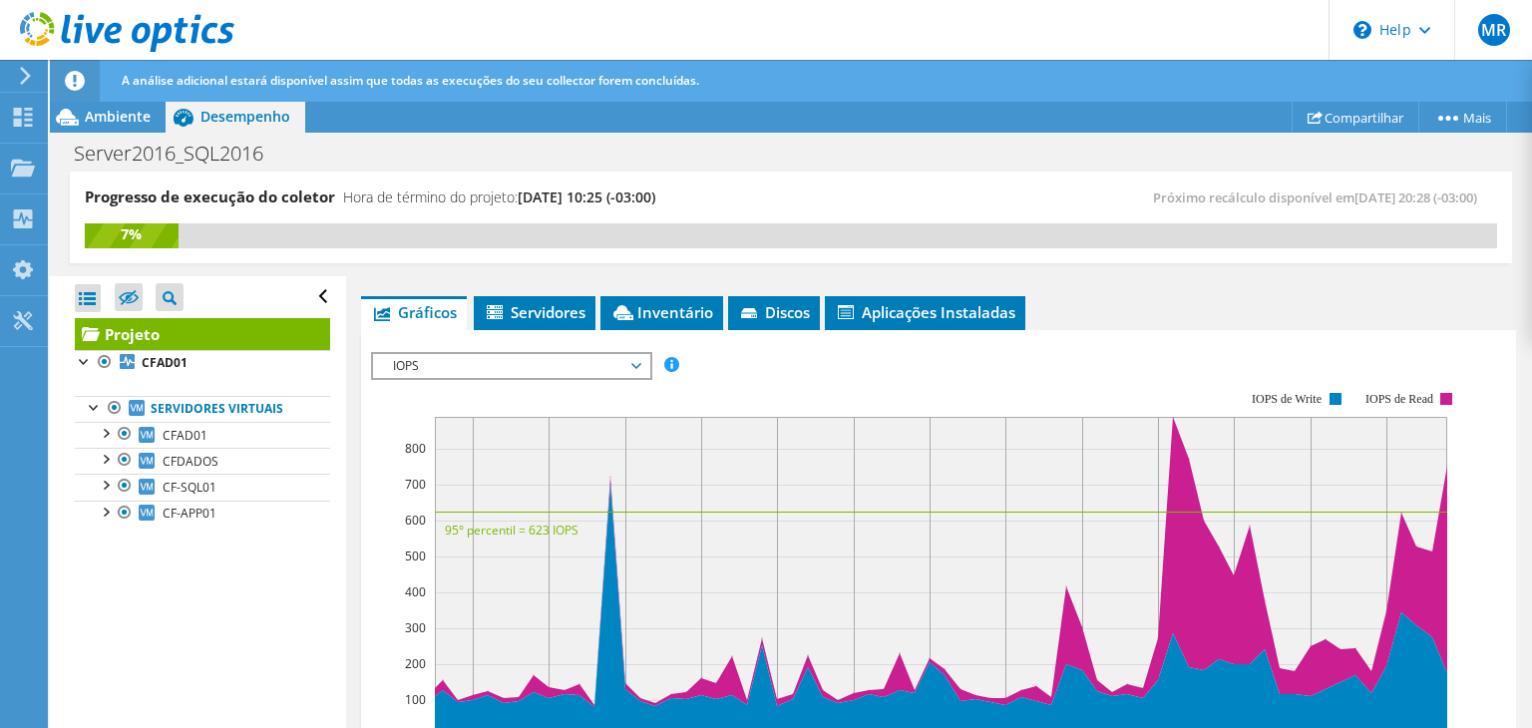
click at [629, 366] on span "IOPS" at bounding box center [511, 366] width 256 height 24
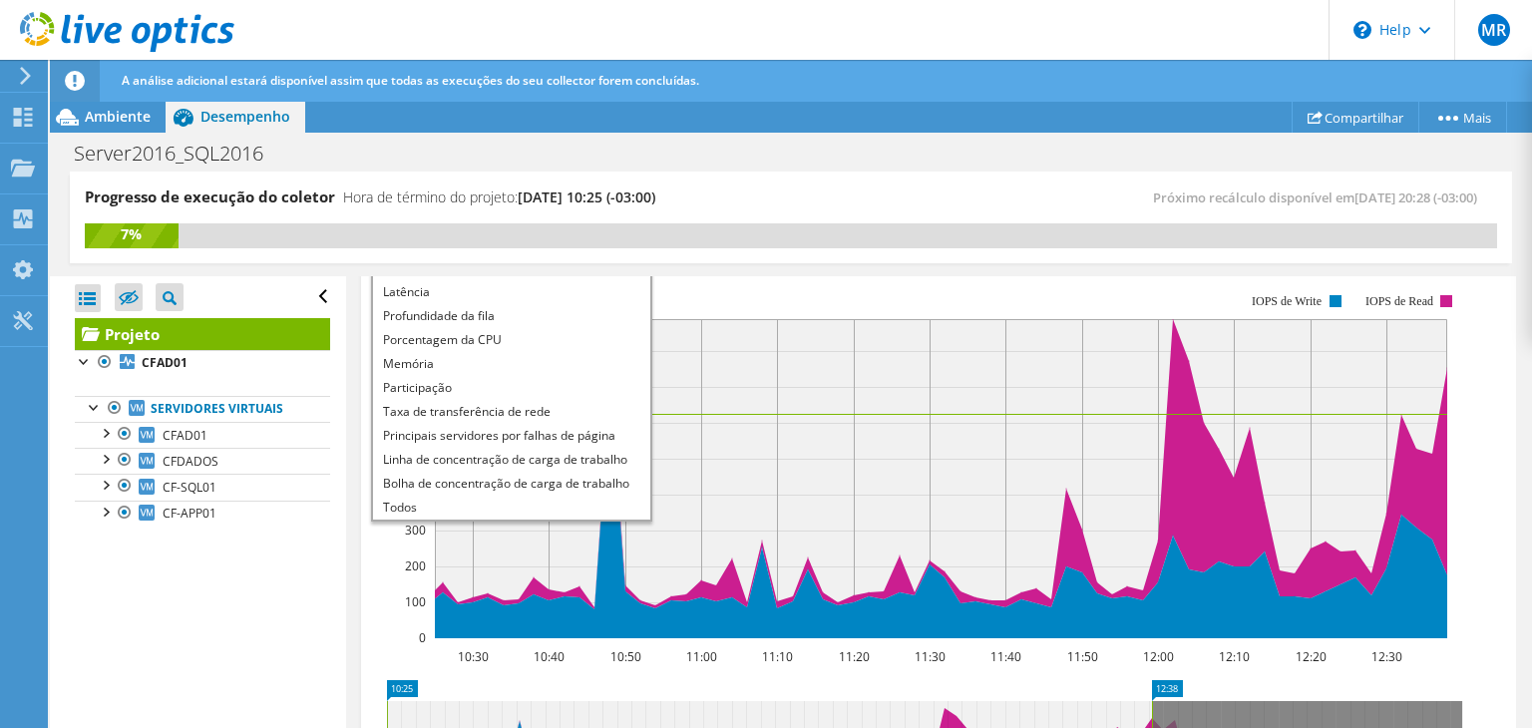
scroll to position [499, 0]
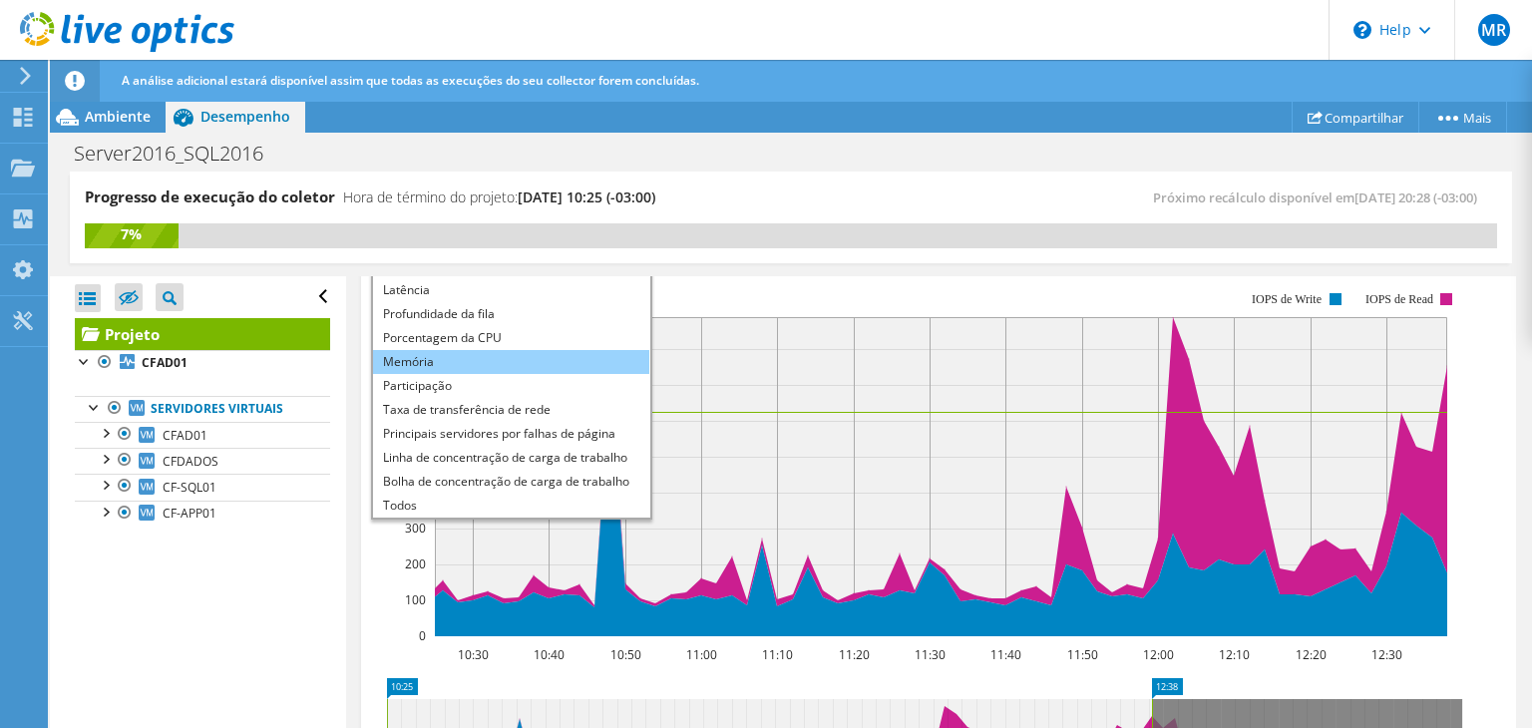
click at [465, 360] on li "Memória" at bounding box center [511, 362] width 276 height 24
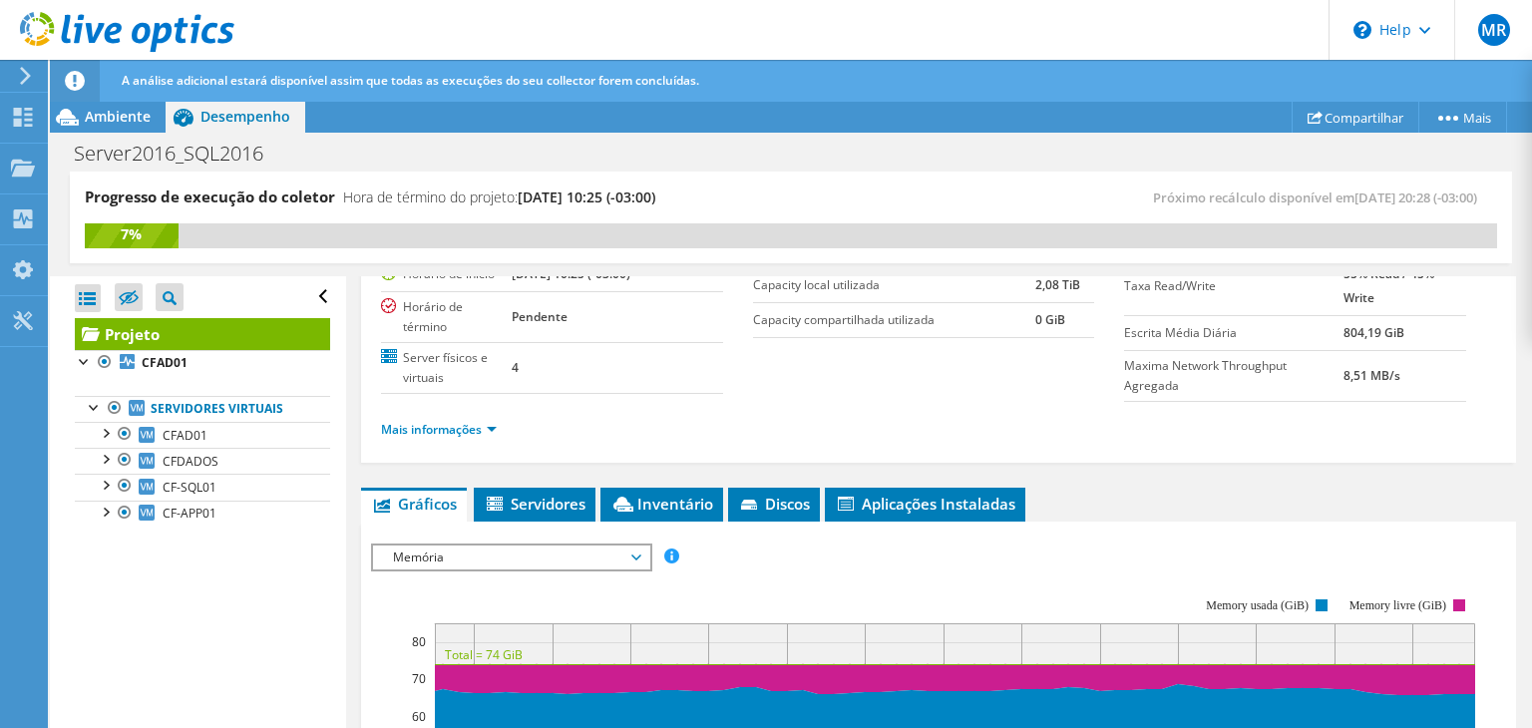
scroll to position [199, 0]
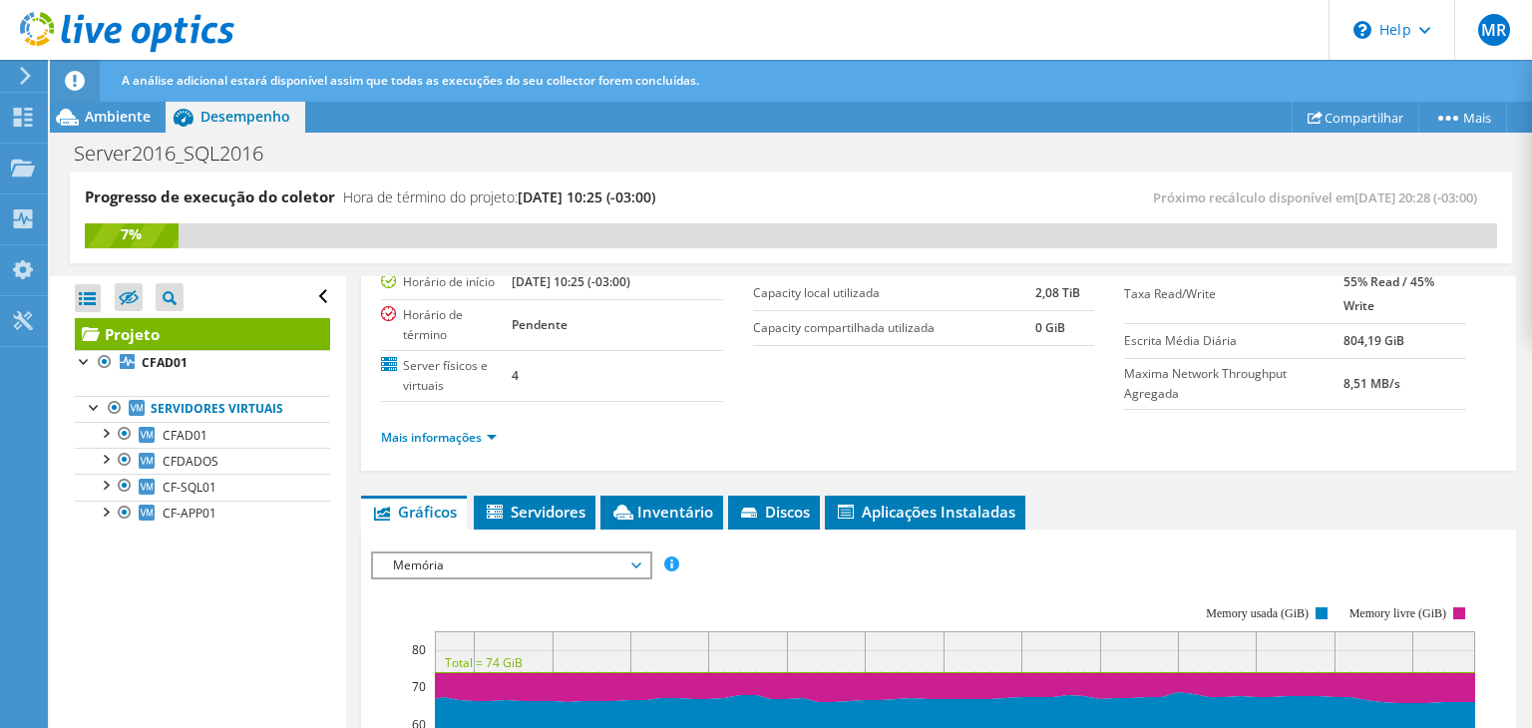
click at [539, 569] on span "Memória" at bounding box center [511, 566] width 256 height 24
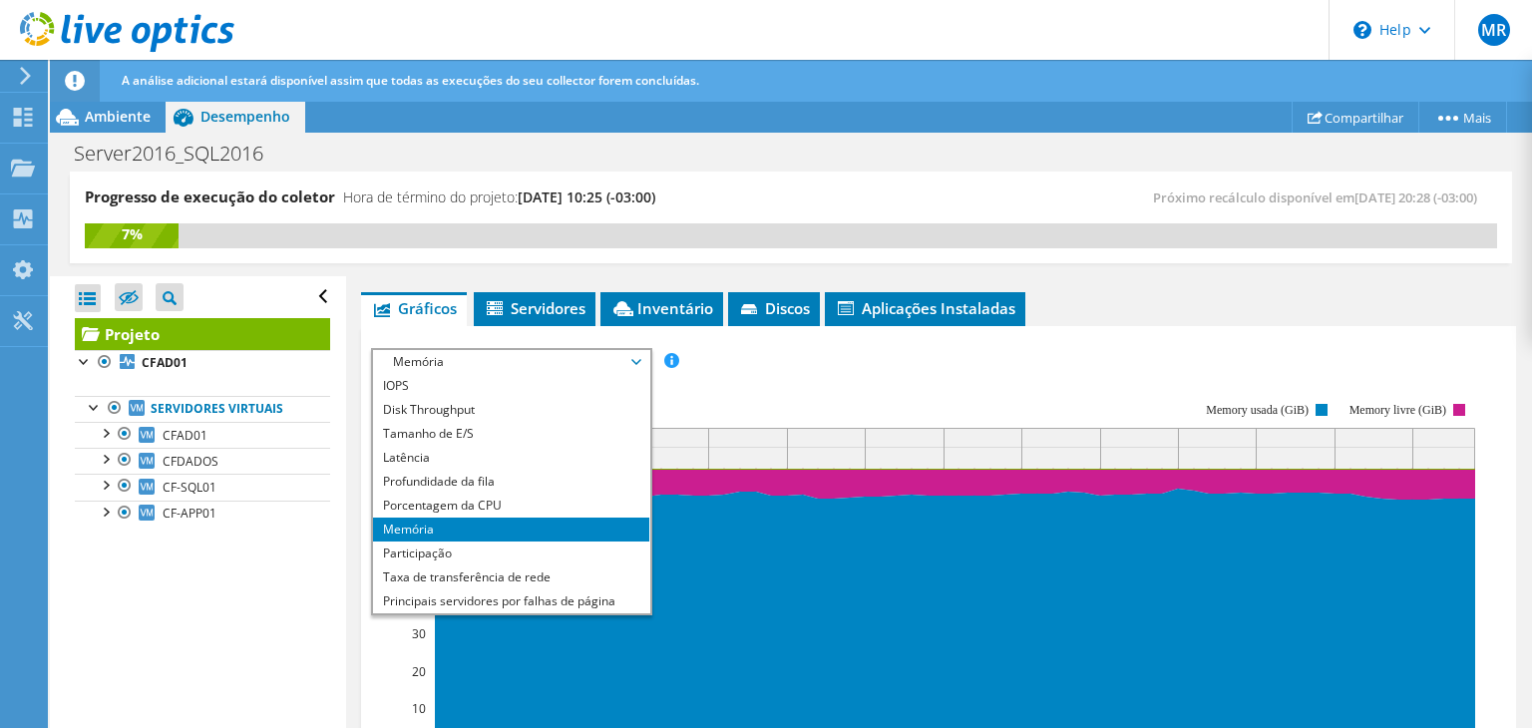
scroll to position [399, 0]
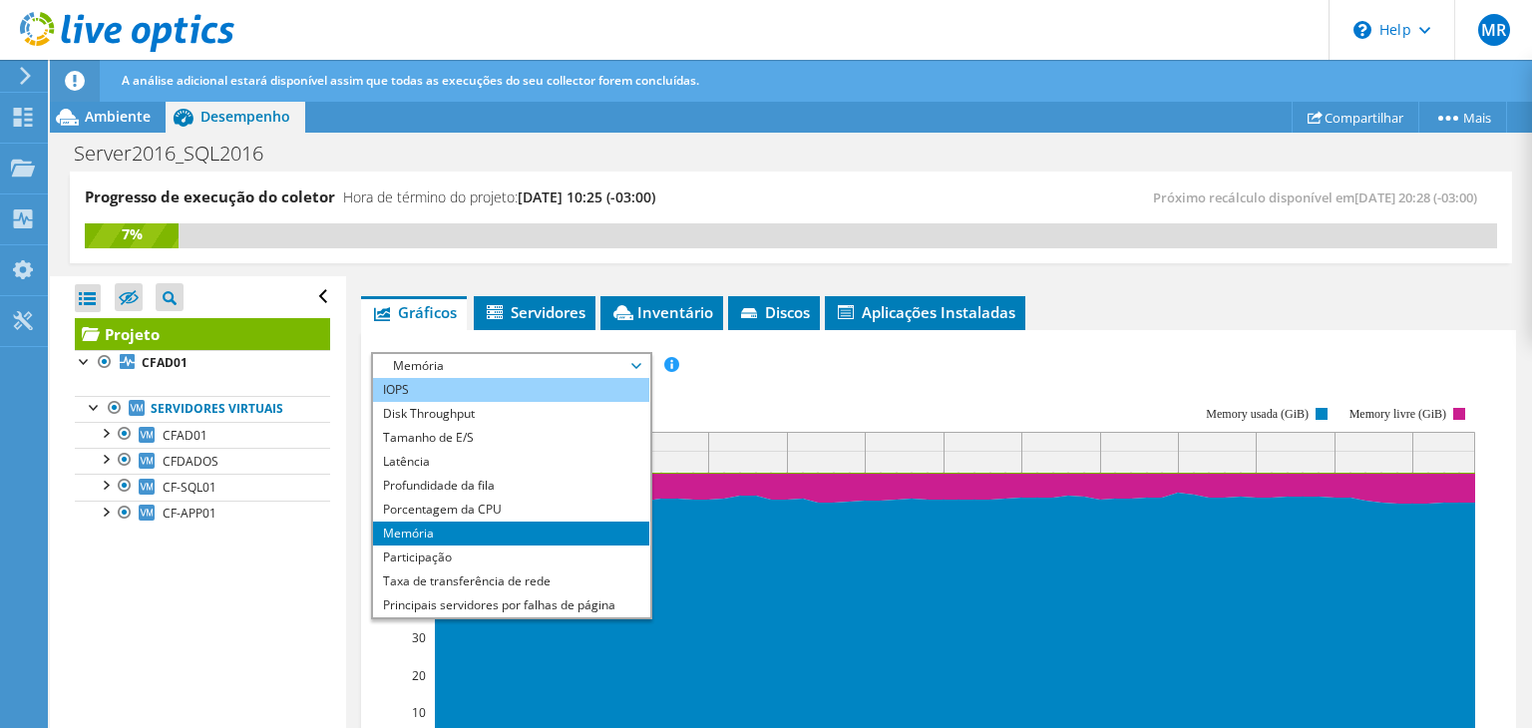
click at [499, 391] on li "IOPS" at bounding box center [511, 390] width 276 height 24
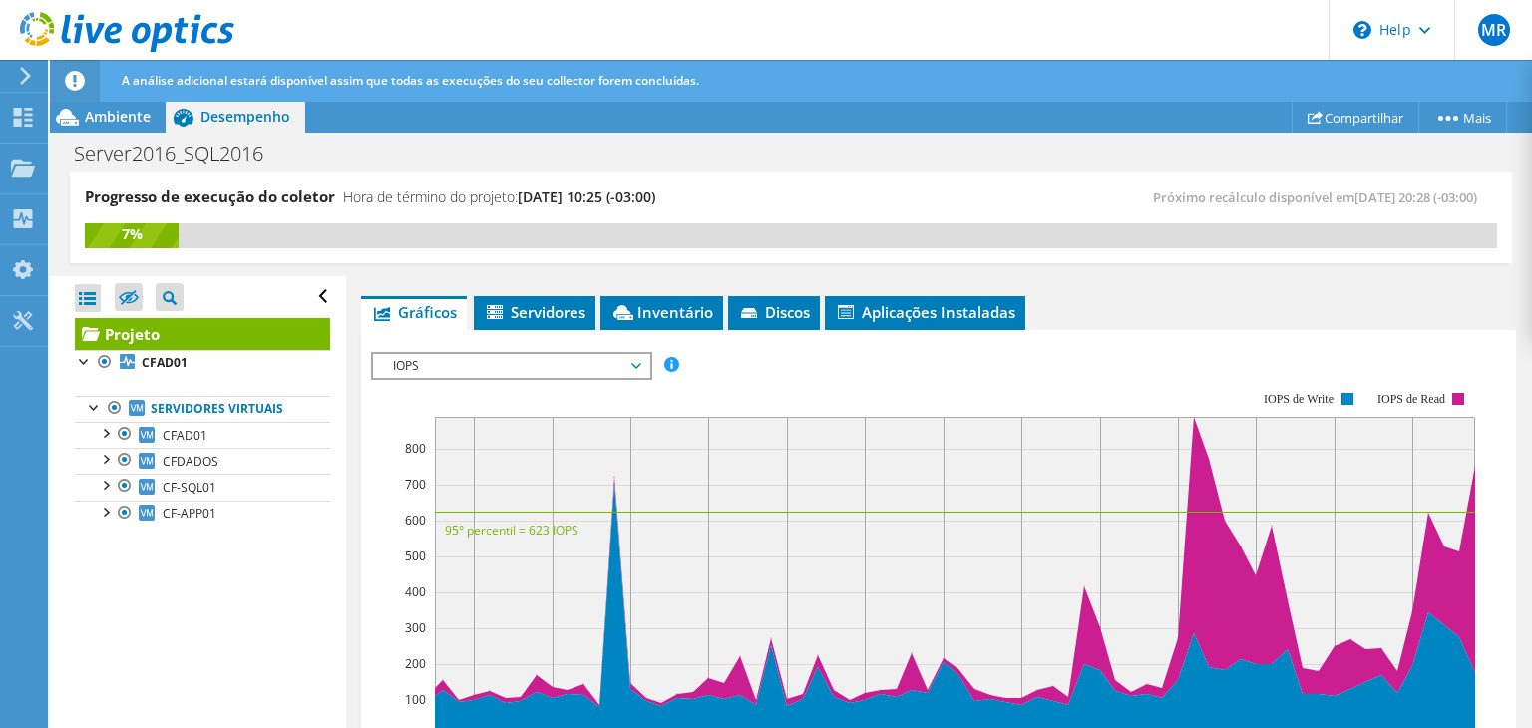
click at [615, 368] on span "IOPS" at bounding box center [511, 366] width 256 height 24
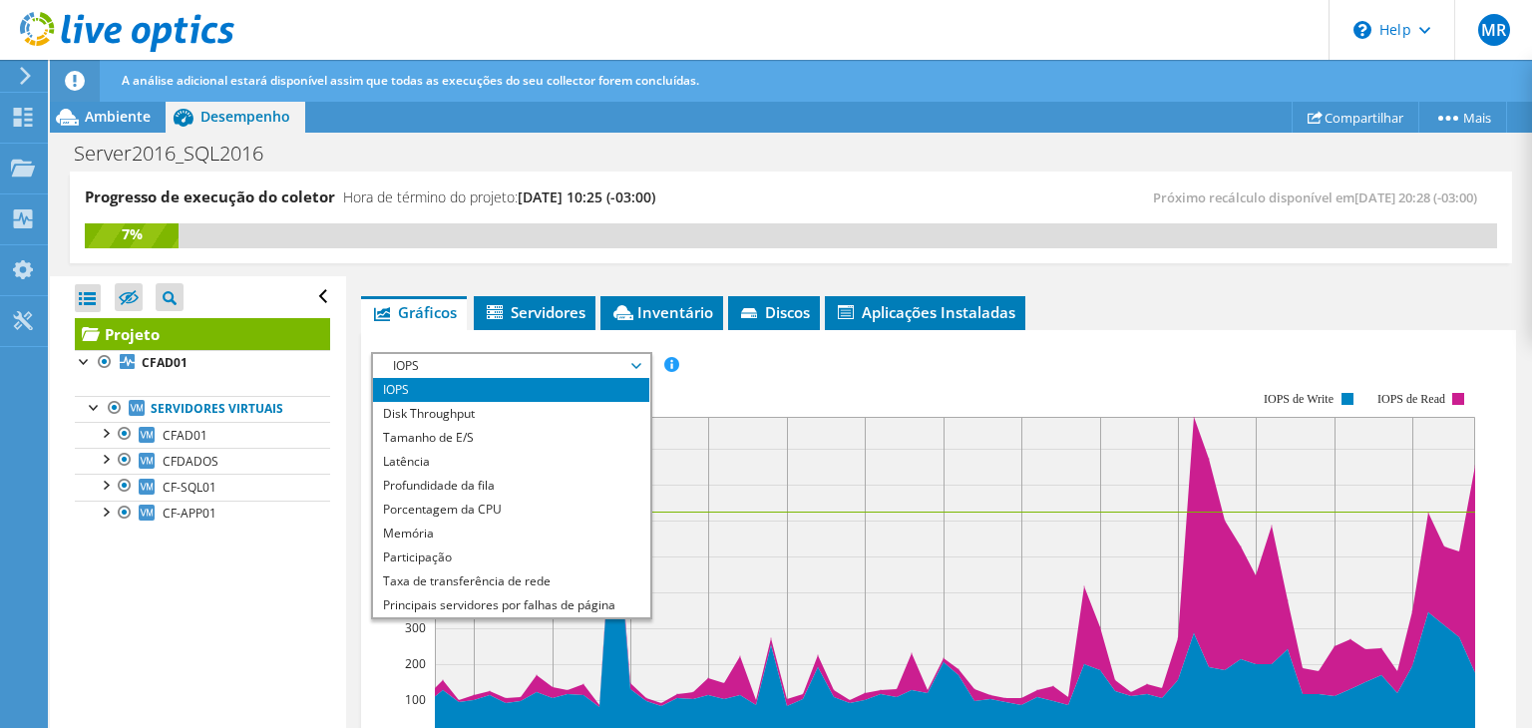
click at [615, 368] on span "IOPS" at bounding box center [511, 366] width 256 height 24
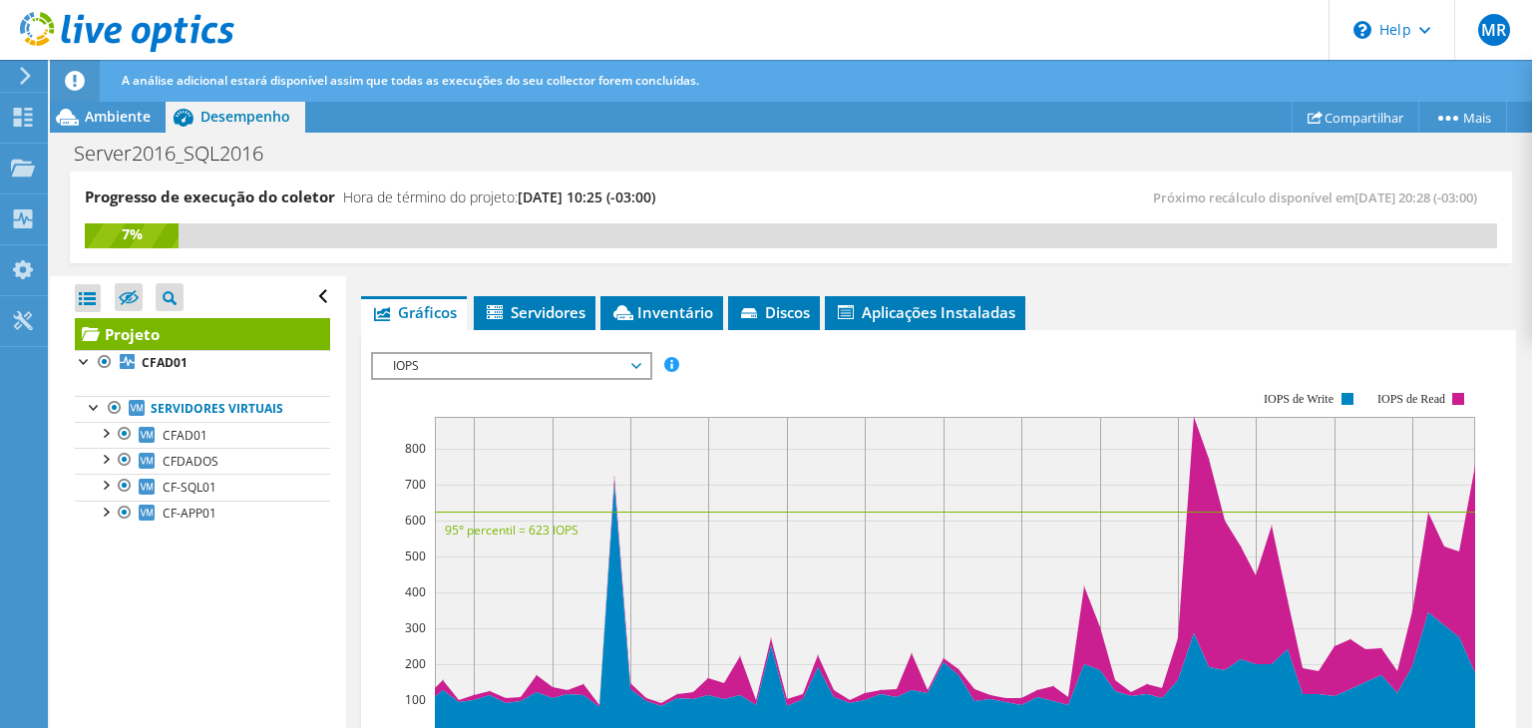
click at [613, 362] on span "IOPS" at bounding box center [511, 366] width 256 height 24
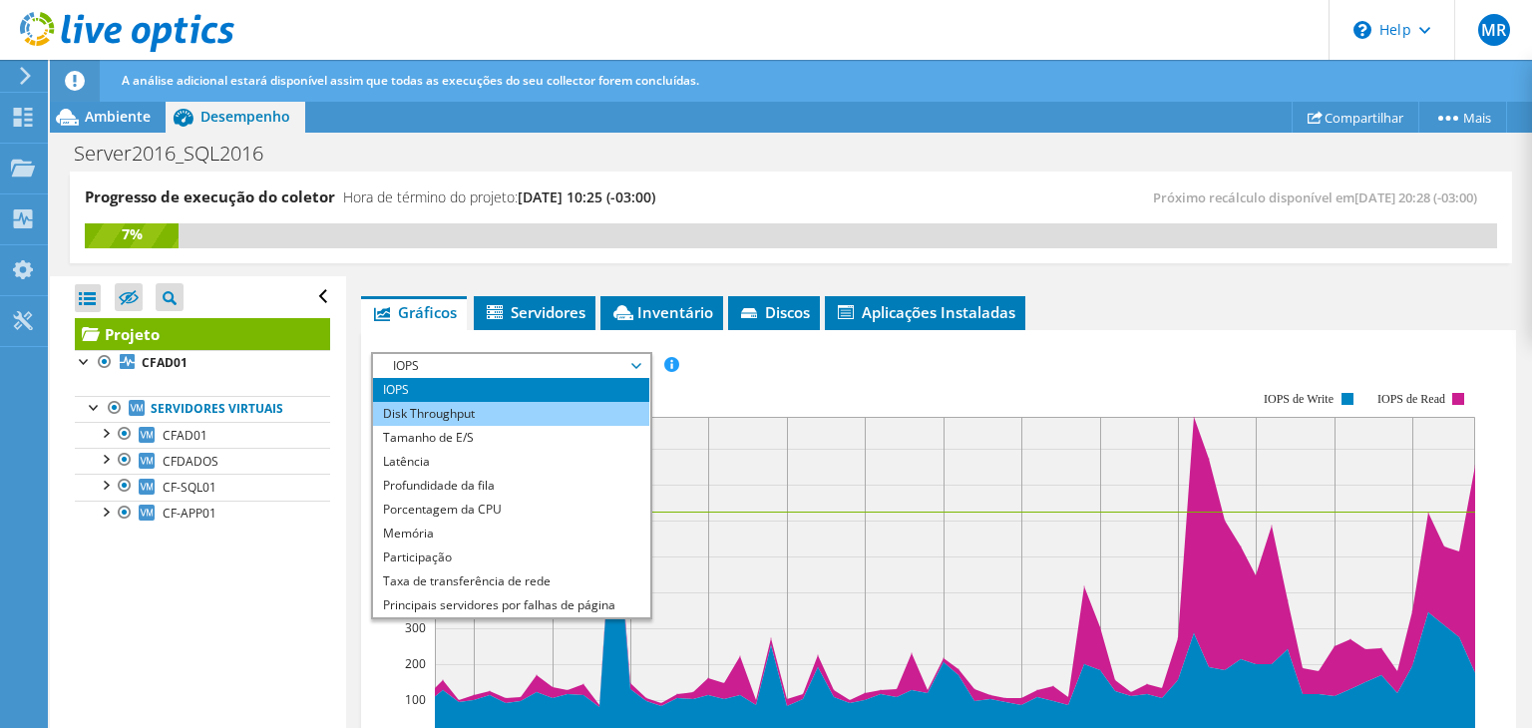
click at [471, 411] on li "Disk Throughput" at bounding box center [511, 414] width 276 height 24
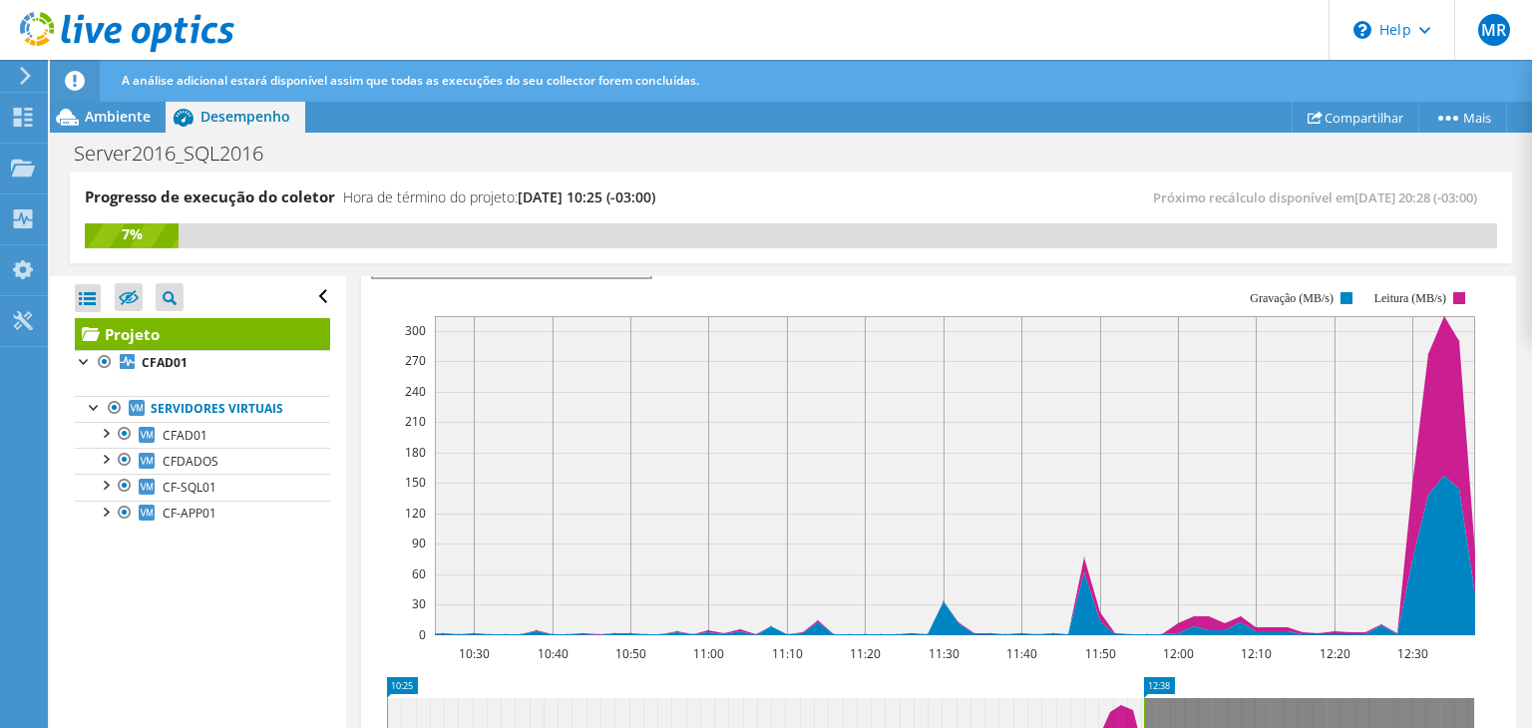
scroll to position [499, 0]
